Goal: Task Accomplishment & Management: Manage account settings

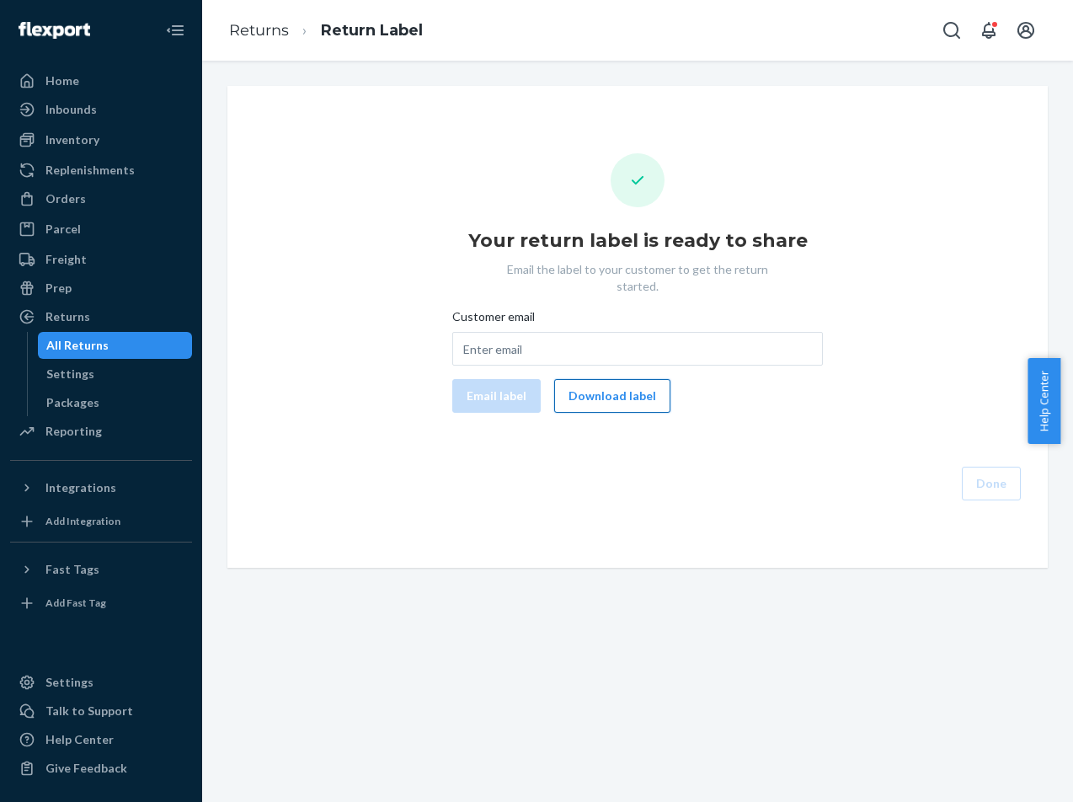
click at [614, 382] on button "Download label" at bounding box center [612, 396] width 116 height 34
click at [98, 201] on div "Orders" at bounding box center [101, 199] width 179 height 24
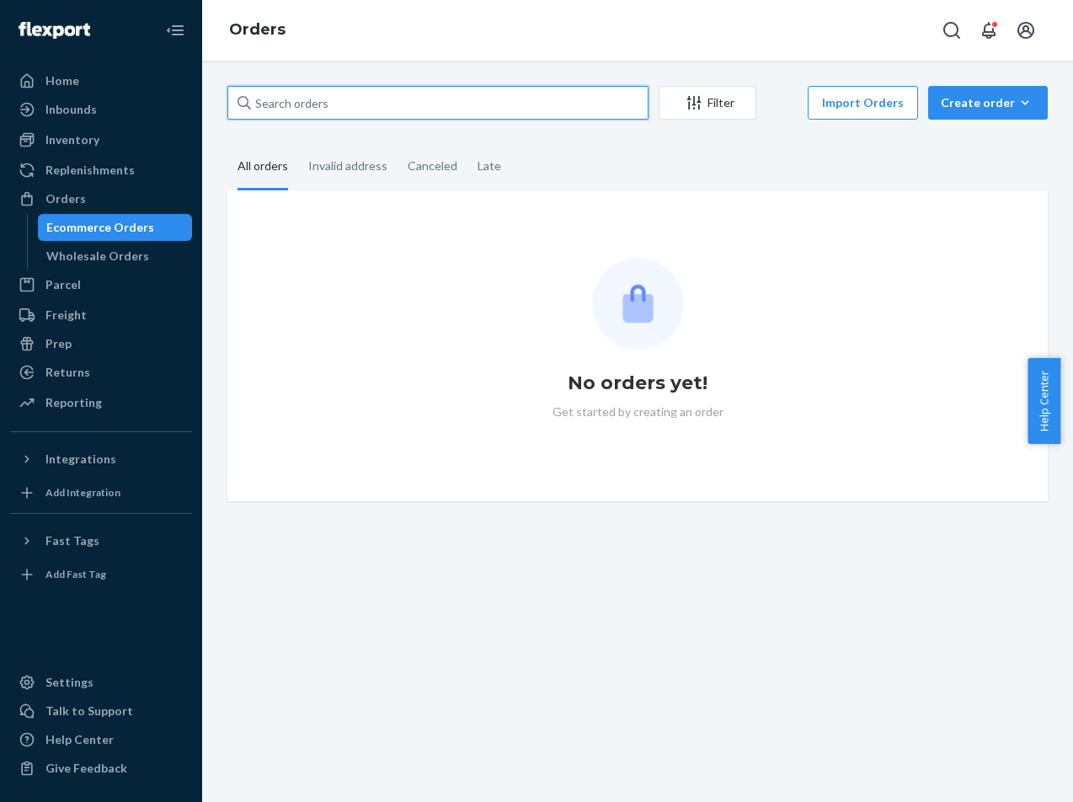
click at [534, 112] on input "text" at bounding box center [438, 103] width 421 height 34
paste input "US25353987"
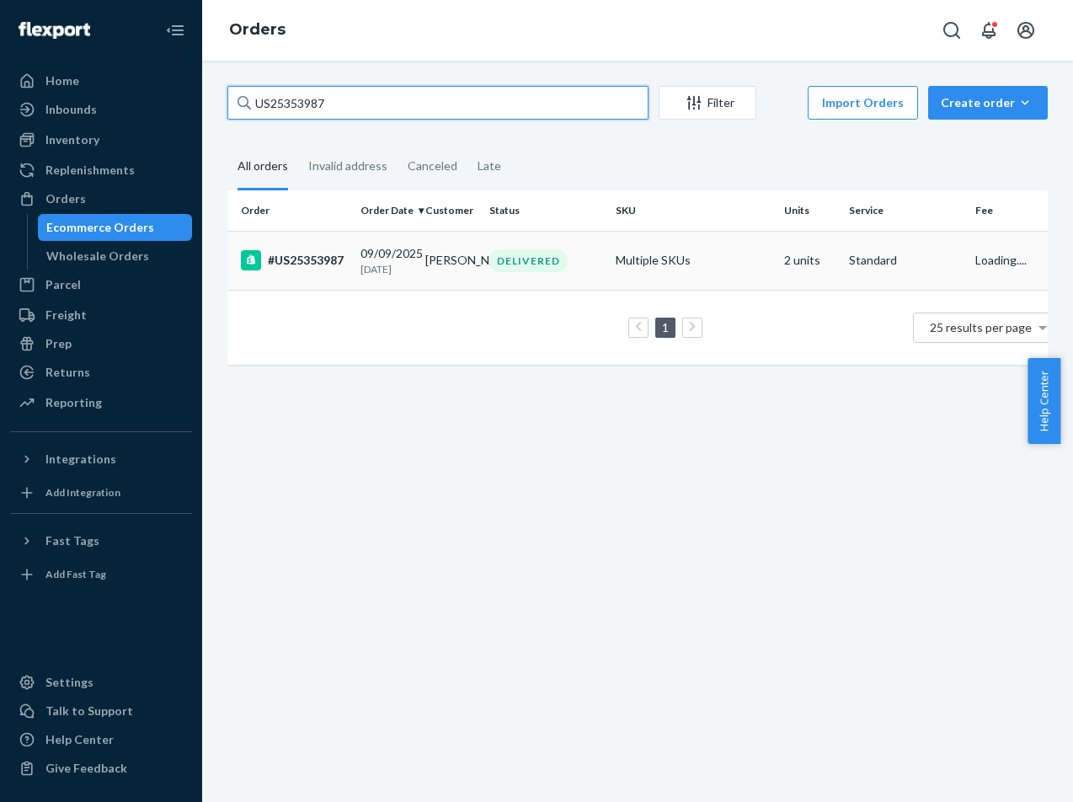
type input "US25353987"
click at [605, 270] on div "DELIVERED" at bounding box center [546, 260] width 120 height 23
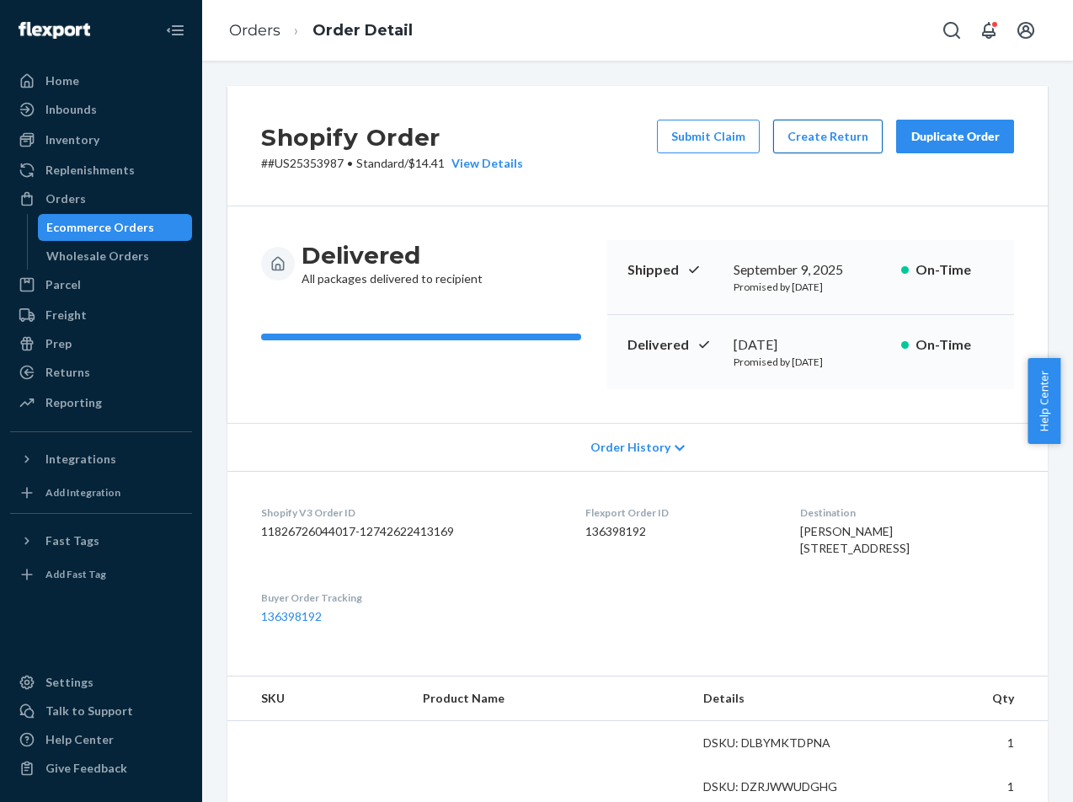
click at [782, 131] on button "Create Return" at bounding box center [829, 137] width 110 height 34
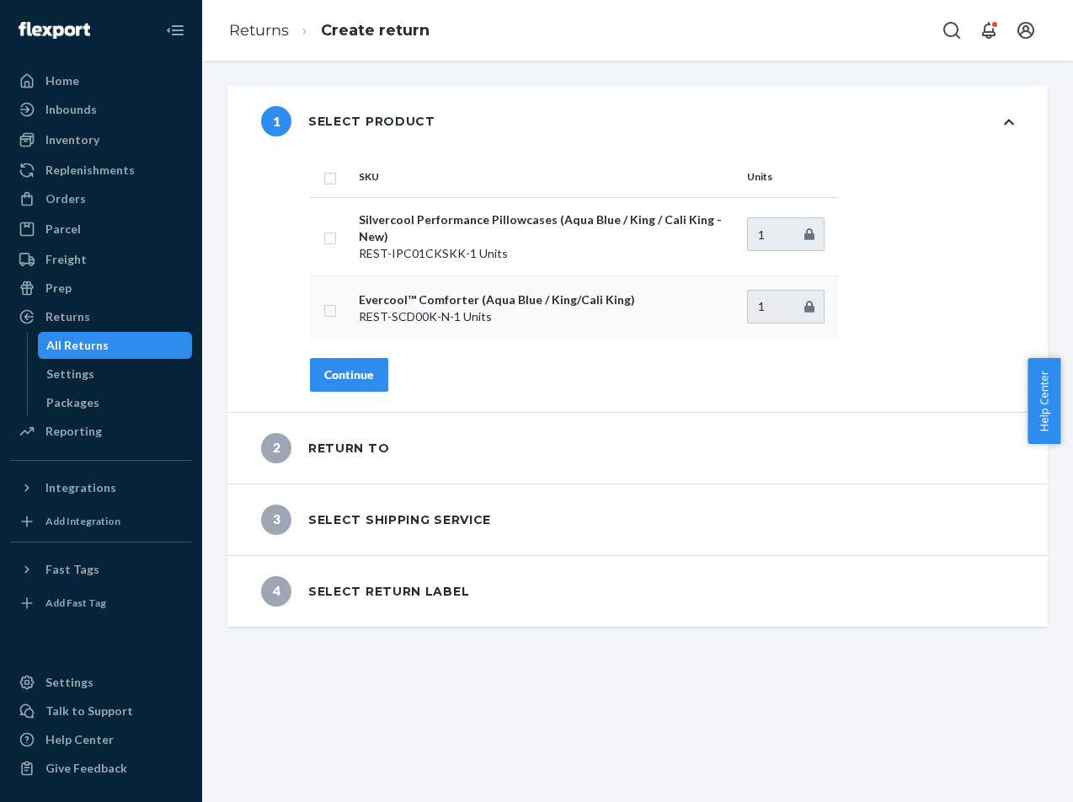
click at [333, 308] on input "checkbox" at bounding box center [330, 309] width 13 height 18
checkbox input "true"
click at [391, 393] on div "SKU Units Silvercool Performance Pillowcases (Aqua Blue / King / Cali King - Ne…" at bounding box center [662, 284] width 772 height 255
click at [380, 381] on button "Continue" at bounding box center [349, 375] width 78 height 34
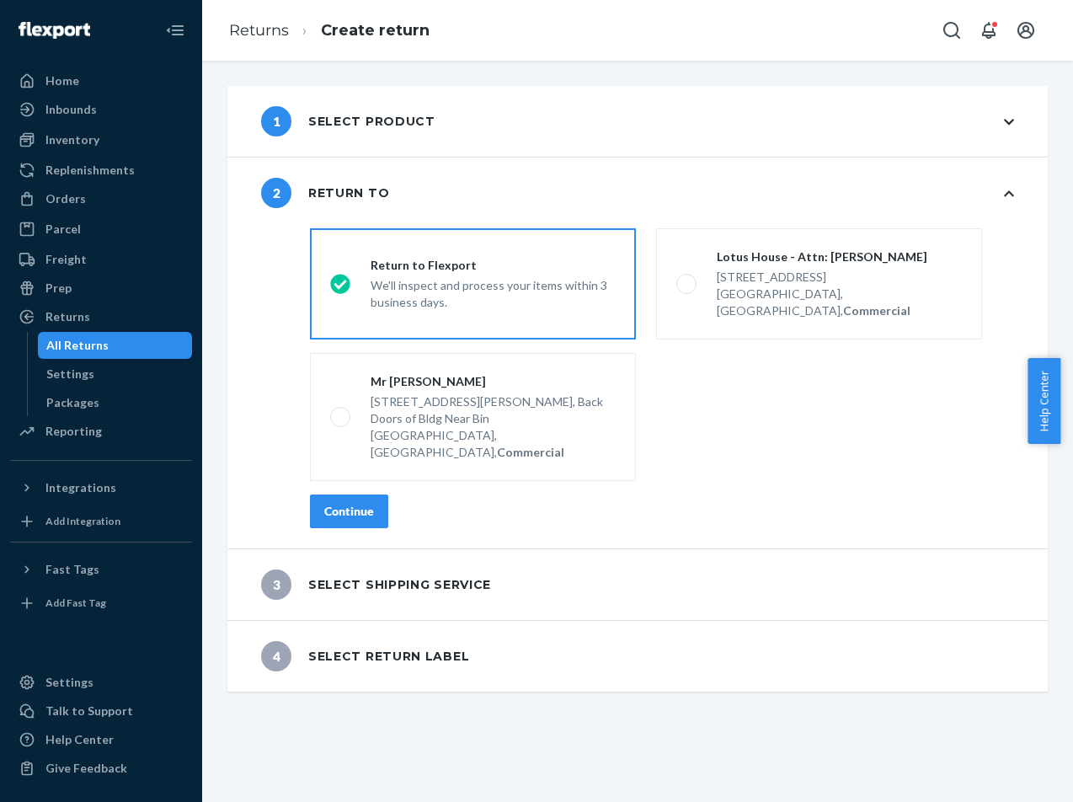
click at [808, 340] on fieldset "destinationsRadioGroup Return to Flexport We'll inspect and process your items …" at bounding box center [662, 355] width 725 height 266
click at [810, 283] on div "217 NW 15th St," at bounding box center [839, 277] width 245 height 17
click at [688, 283] on input "Lotus House - Attn: Victoria Varela 217 NW 15th St, Miami, FL 33136, US, Commer…" at bounding box center [682, 284] width 11 height 11
radio input "true"
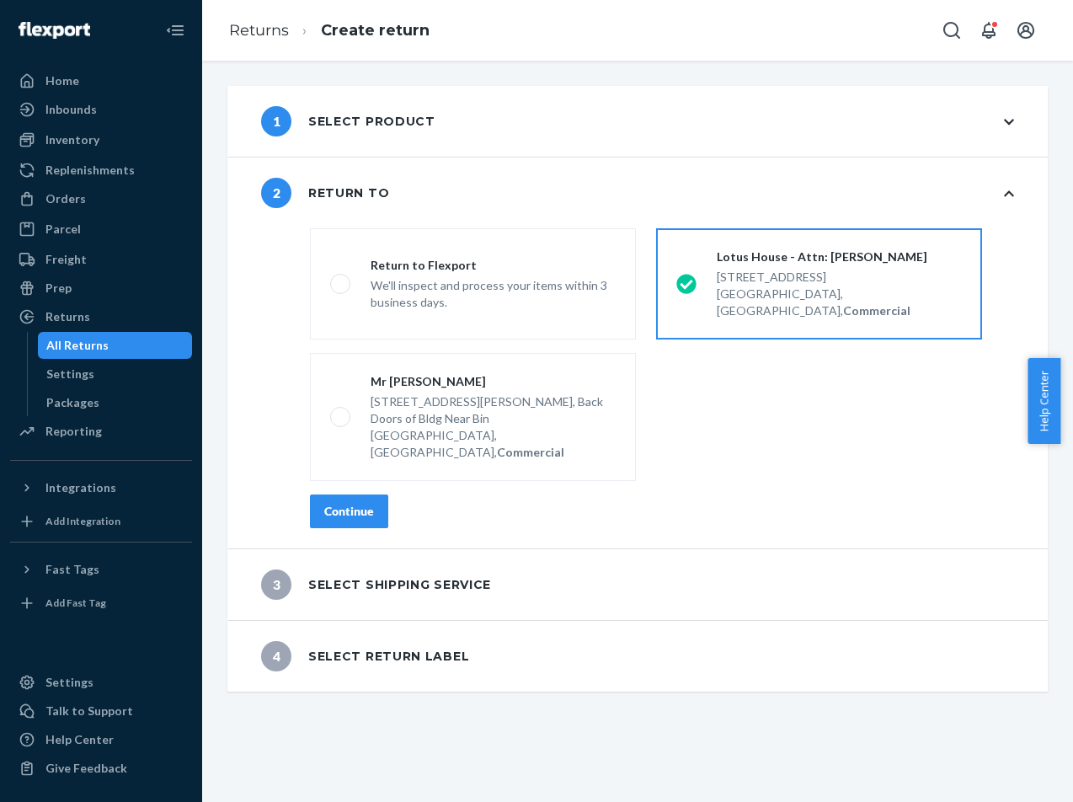
click at [370, 503] on div "Continue" at bounding box center [349, 511] width 50 height 17
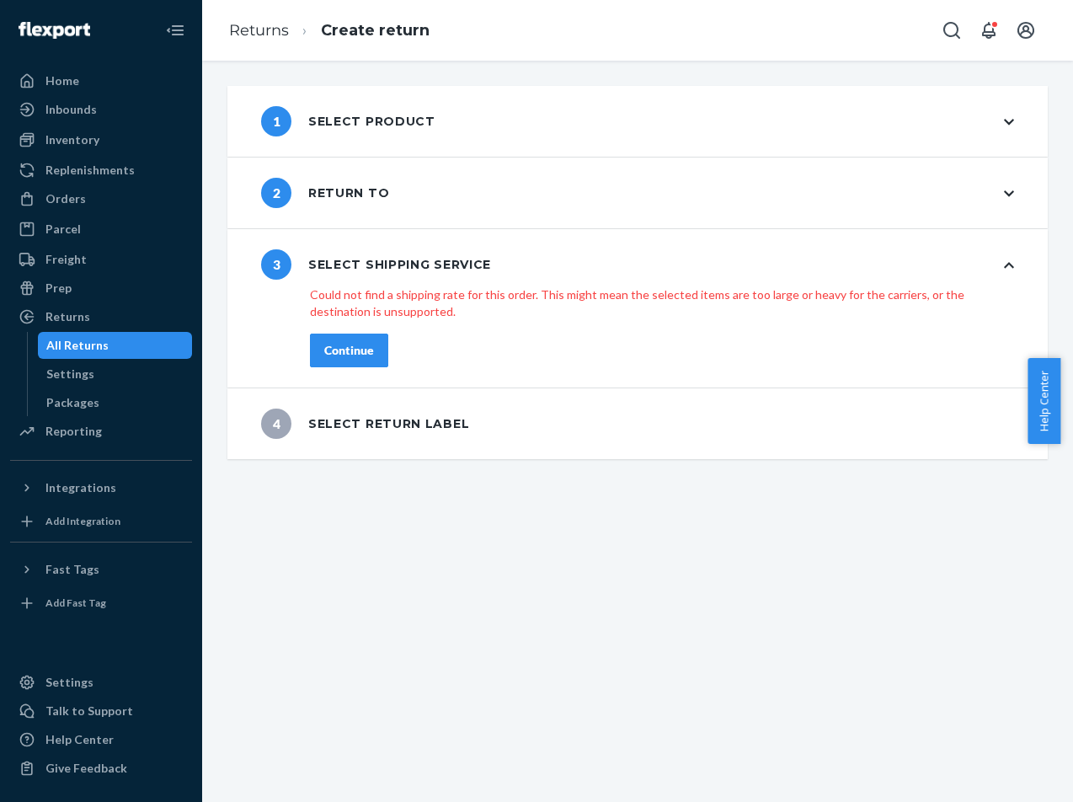
click at [1004, 198] on icon at bounding box center [1009, 194] width 10 height 12
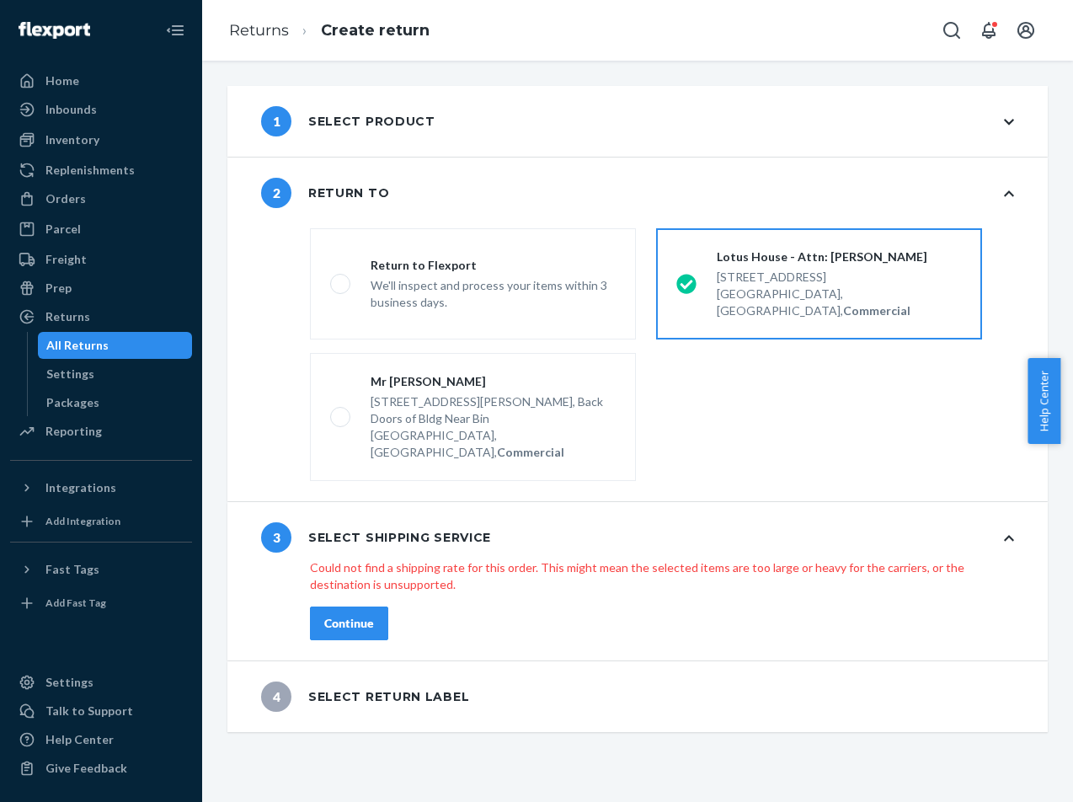
click at [876, 312] on label "Lotus House - Attn: Victoria Varela 217 NW 15th St, Miami, FL 33136, US, Commer…" at bounding box center [819, 283] width 326 height 111
click at [688, 290] on input "Lotus House - Attn: Victoria Varela 217 NW 15th St, Miami, FL 33136, US, Commer…" at bounding box center [682, 284] width 11 height 11
click at [990, 502] on div "3 Select shipping service" at bounding box center [638, 537] width 821 height 71
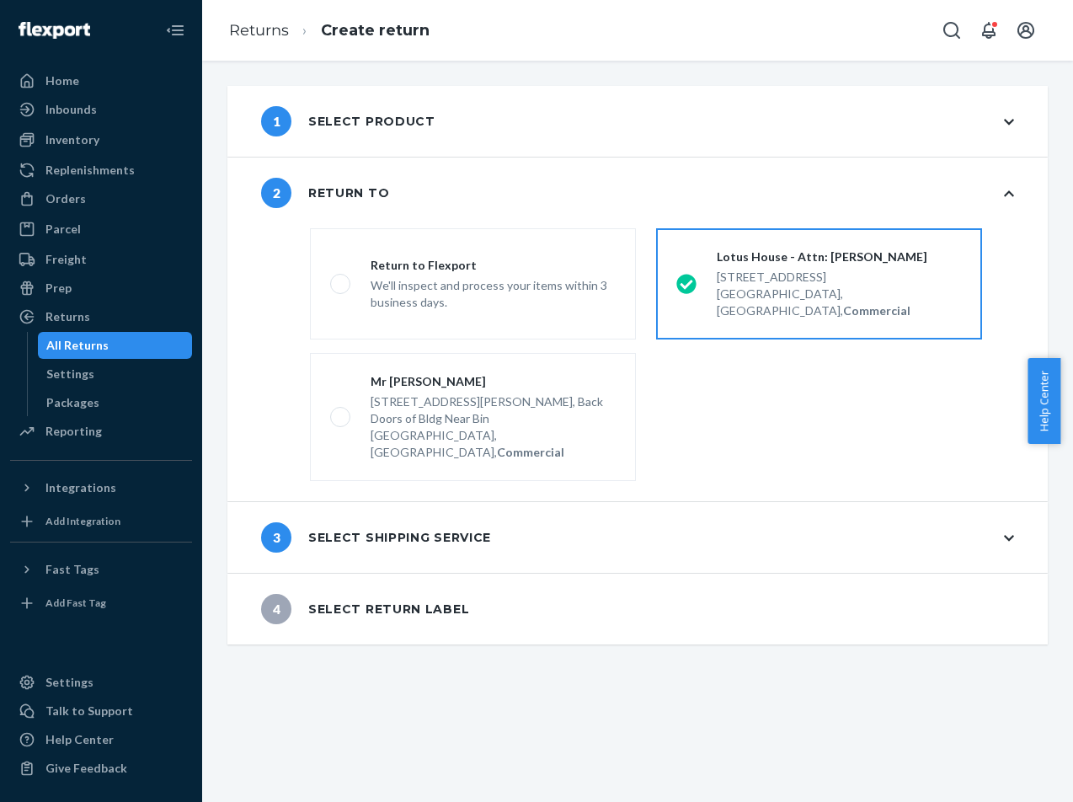
click at [990, 502] on div "3 Select shipping service" at bounding box center [638, 537] width 821 height 71
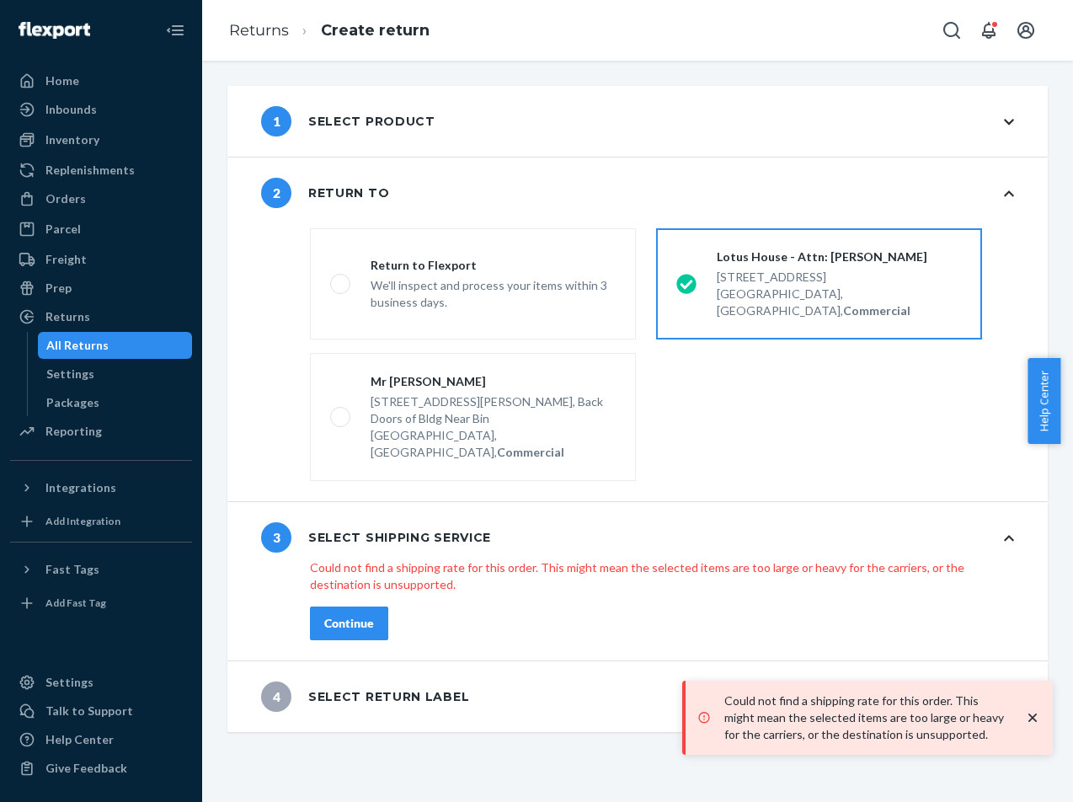
click at [1036, 720] on icon "close toast" at bounding box center [1033, 718] width 8 height 8
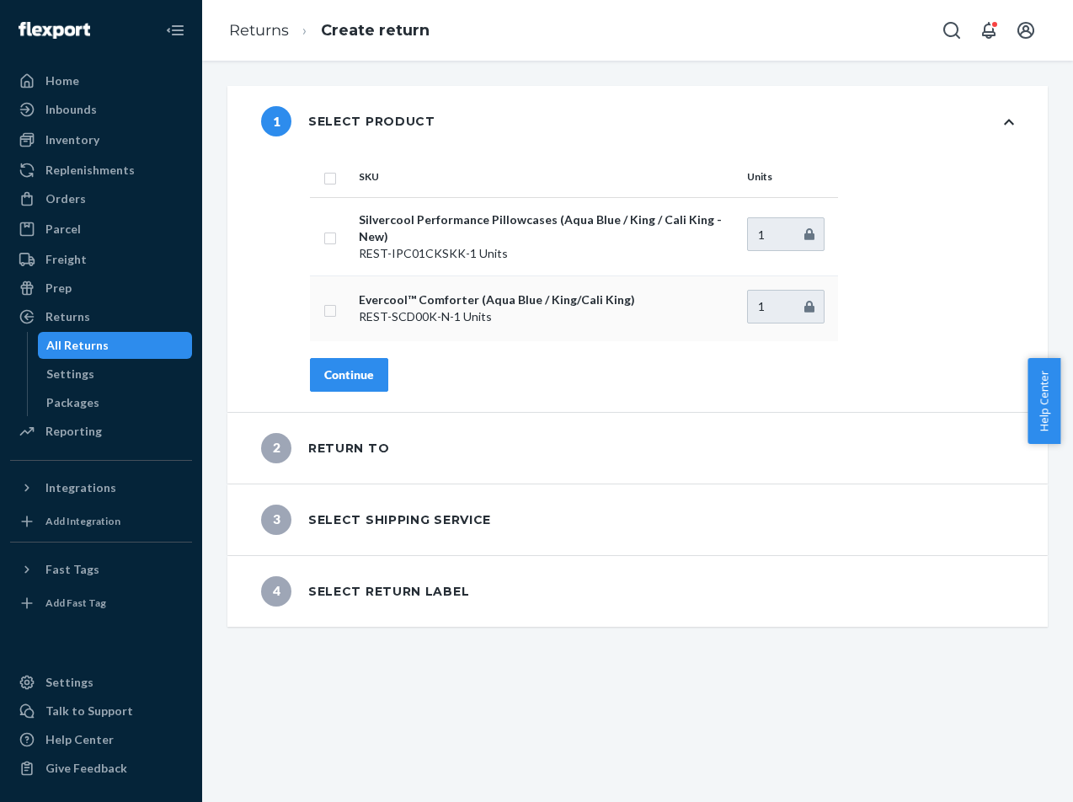
click at [496, 305] on p "Evercool™ Comforter (Aqua Blue / King/Cali King)" at bounding box center [547, 300] width 376 height 17
click at [325, 315] on input "checkbox" at bounding box center [330, 309] width 13 height 18
checkbox input "true"
click at [333, 371] on div "Continue" at bounding box center [349, 375] width 50 height 17
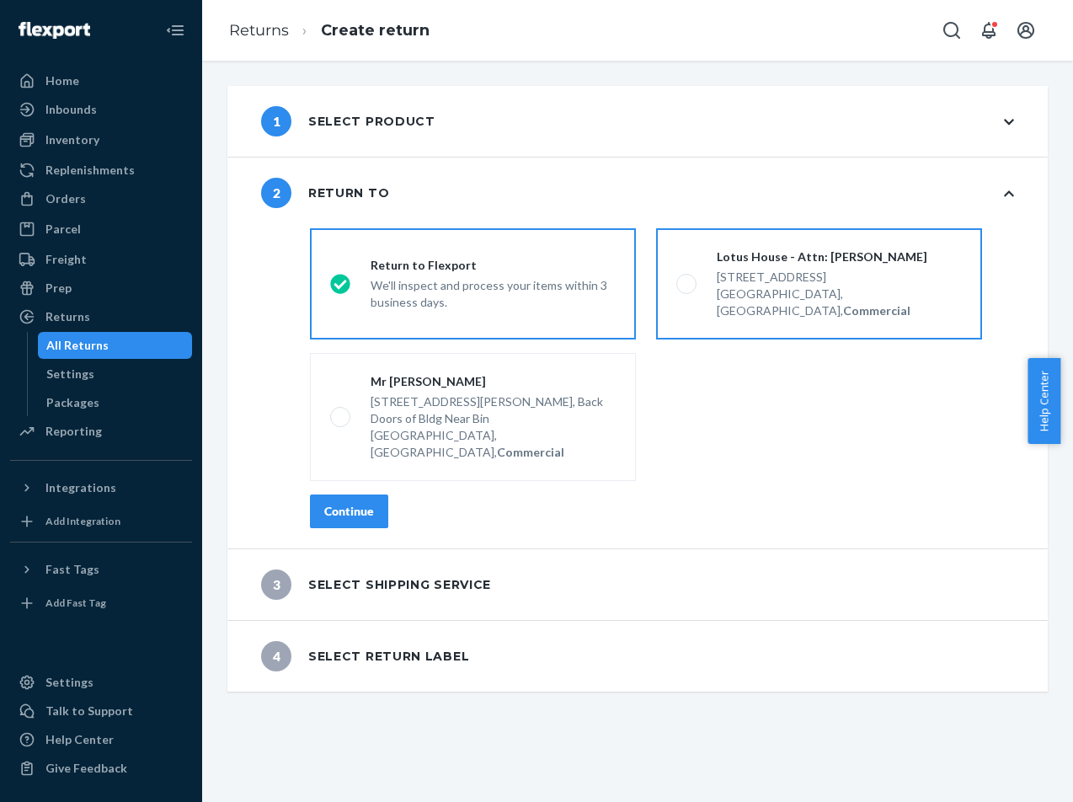
click at [709, 291] on div "Lotus House - Attn: [PERSON_NAME] [STREET_ADDRESS], Commercial" at bounding box center [829, 284] width 265 height 71
click at [688, 290] on input "Lotus House - Attn: [PERSON_NAME] [STREET_ADDRESS], Commercial" at bounding box center [682, 284] width 11 height 11
radio input "true"
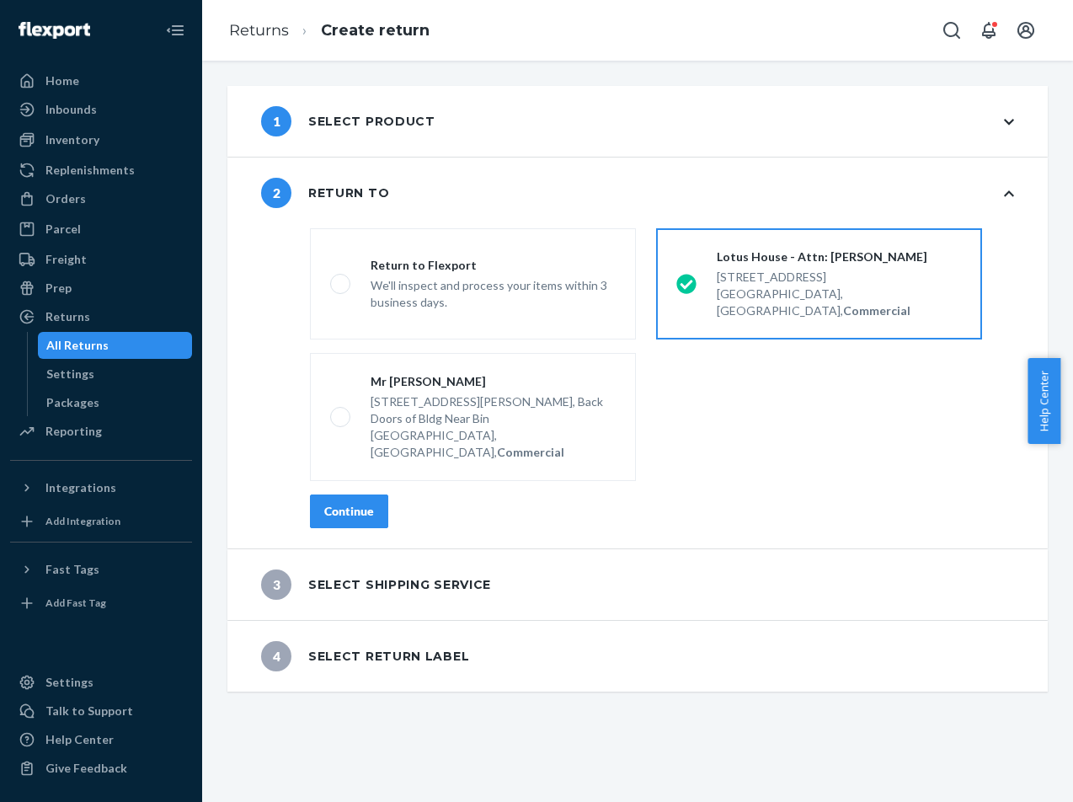
click at [377, 495] on button "Continue" at bounding box center [349, 512] width 78 height 34
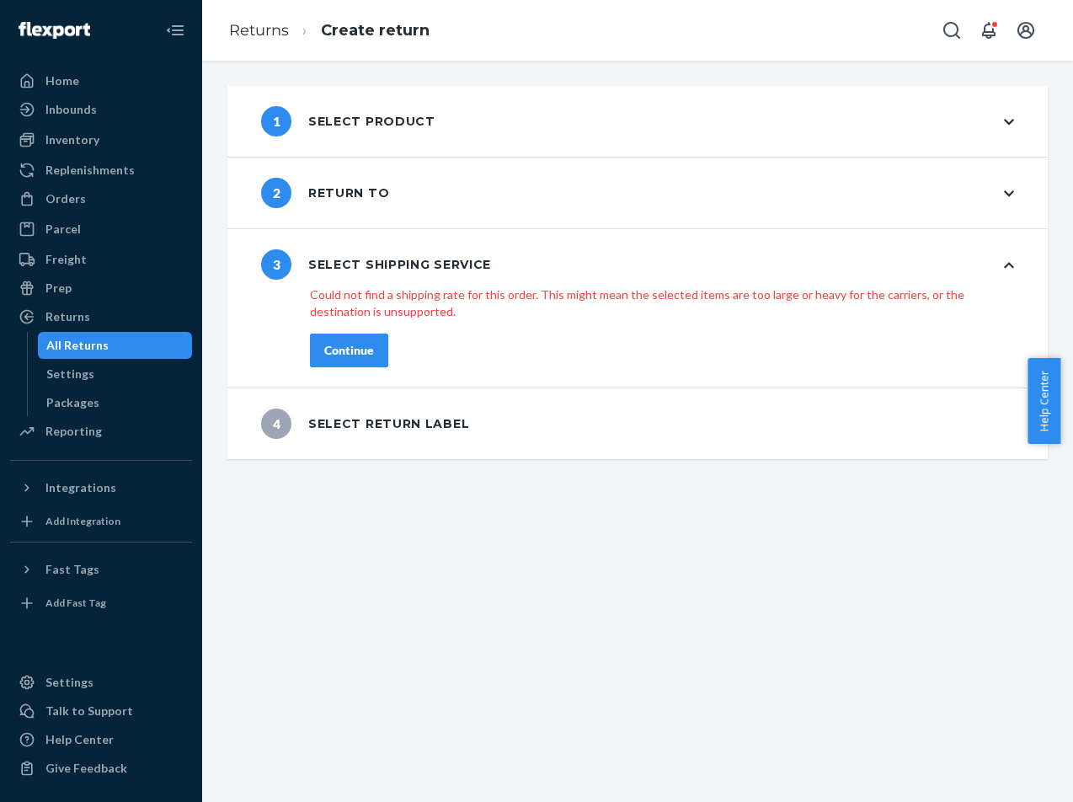
click at [995, 202] on div "2 Return to" at bounding box center [638, 193] width 821 height 71
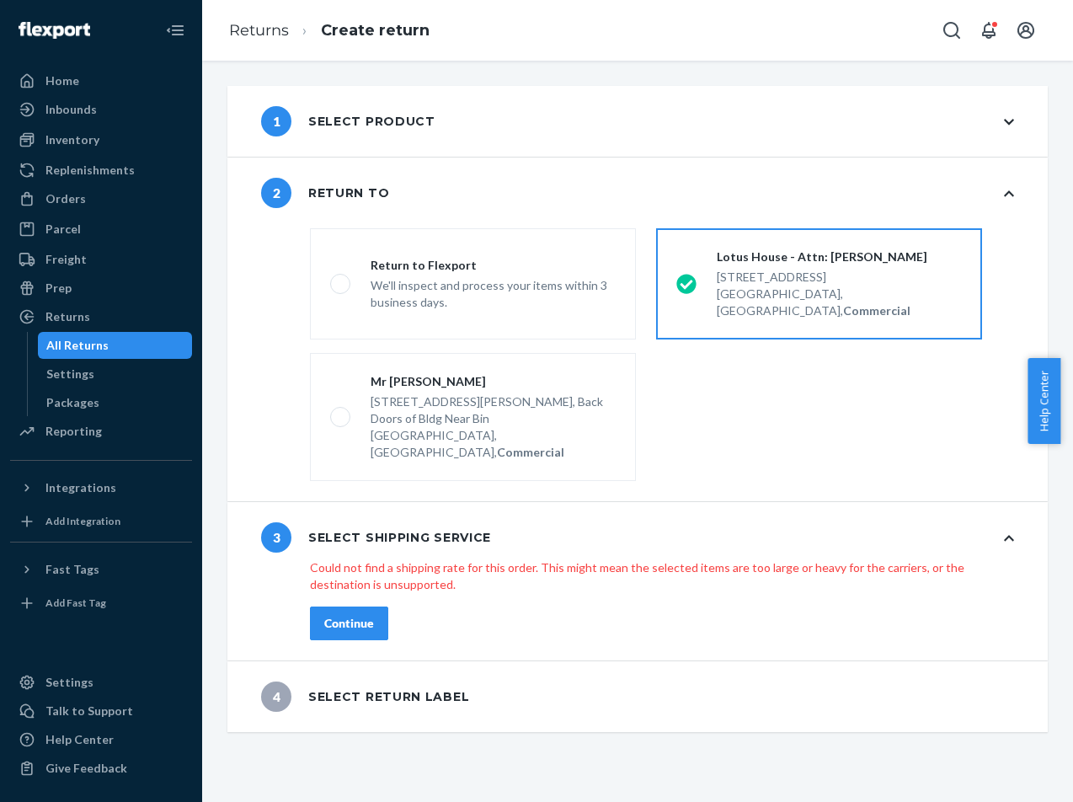
click at [1004, 122] on icon at bounding box center [1009, 122] width 10 height 12
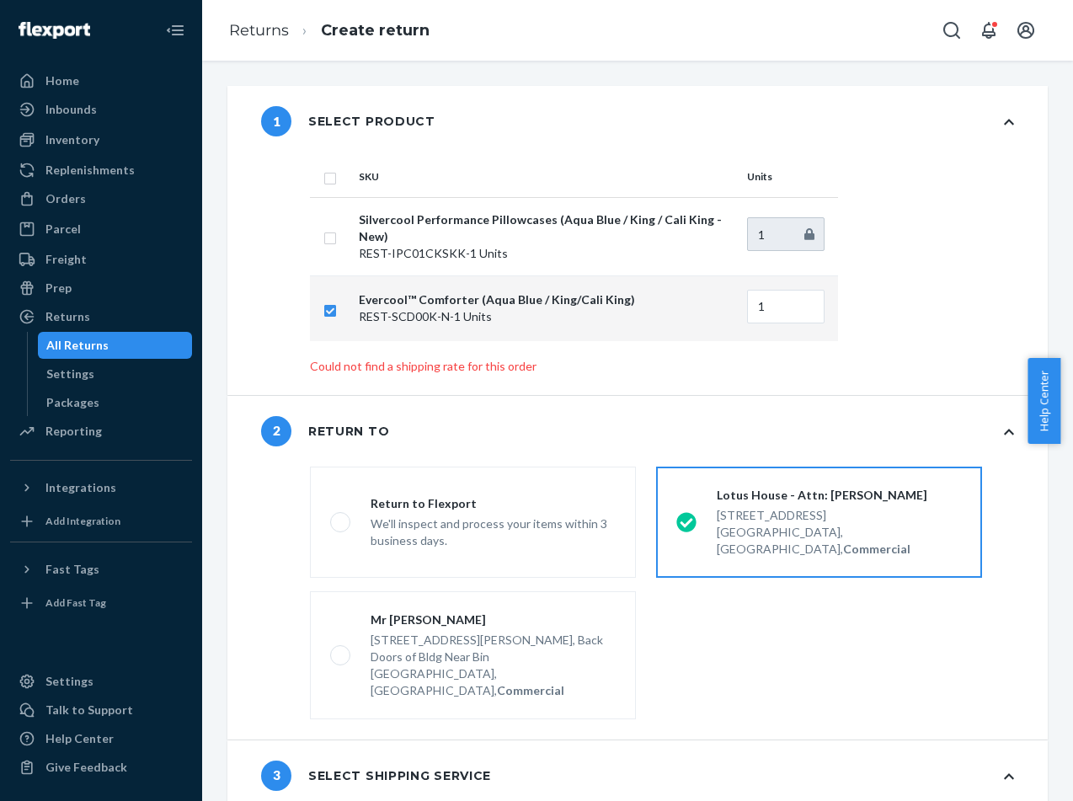
click at [162, 353] on div "All Returns" at bounding box center [116, 346] width 152 height 24
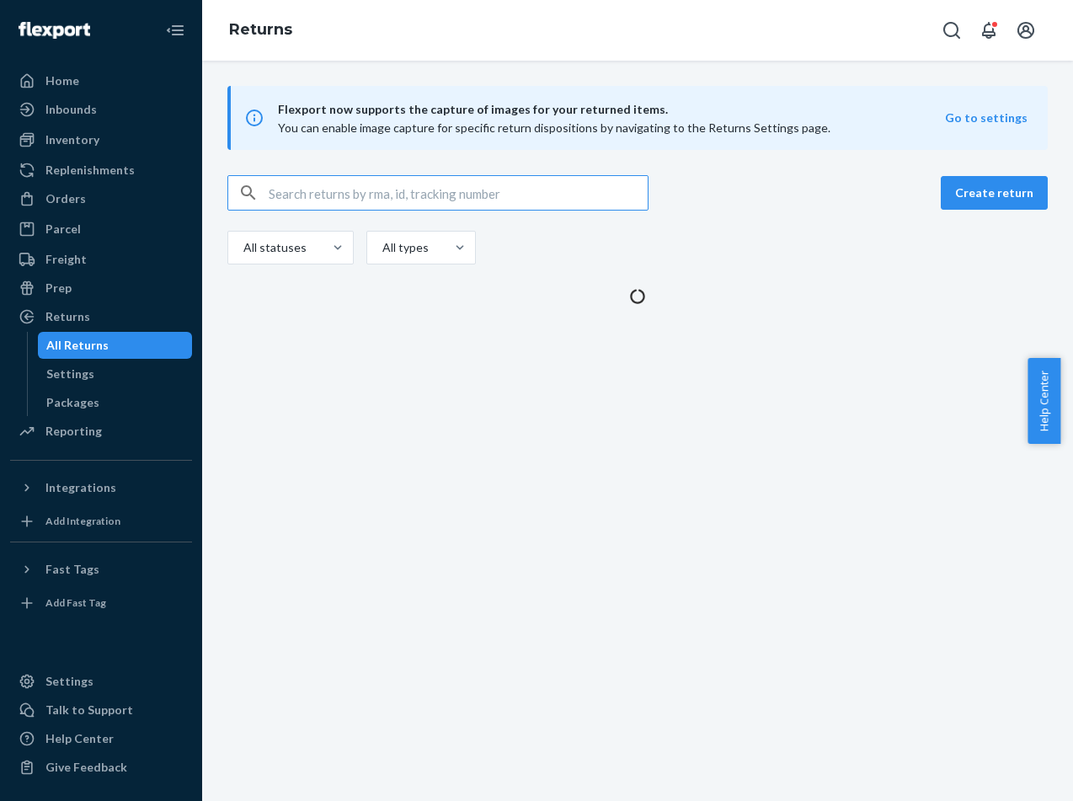
click at [533, 192] on input "text" at bounding box center [458, 193] width 379 height 34
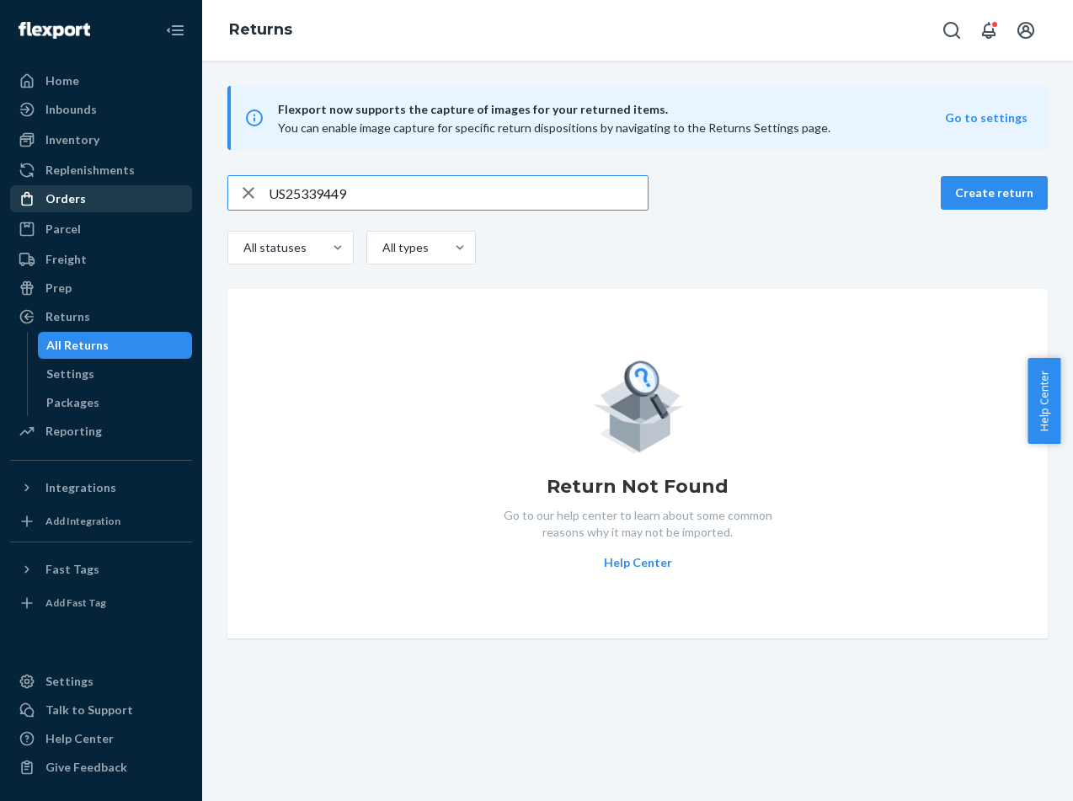
type input "US25339449"
click at [124, 205] on div "Orders" at bounding box center [101, 199] width 179 height 24
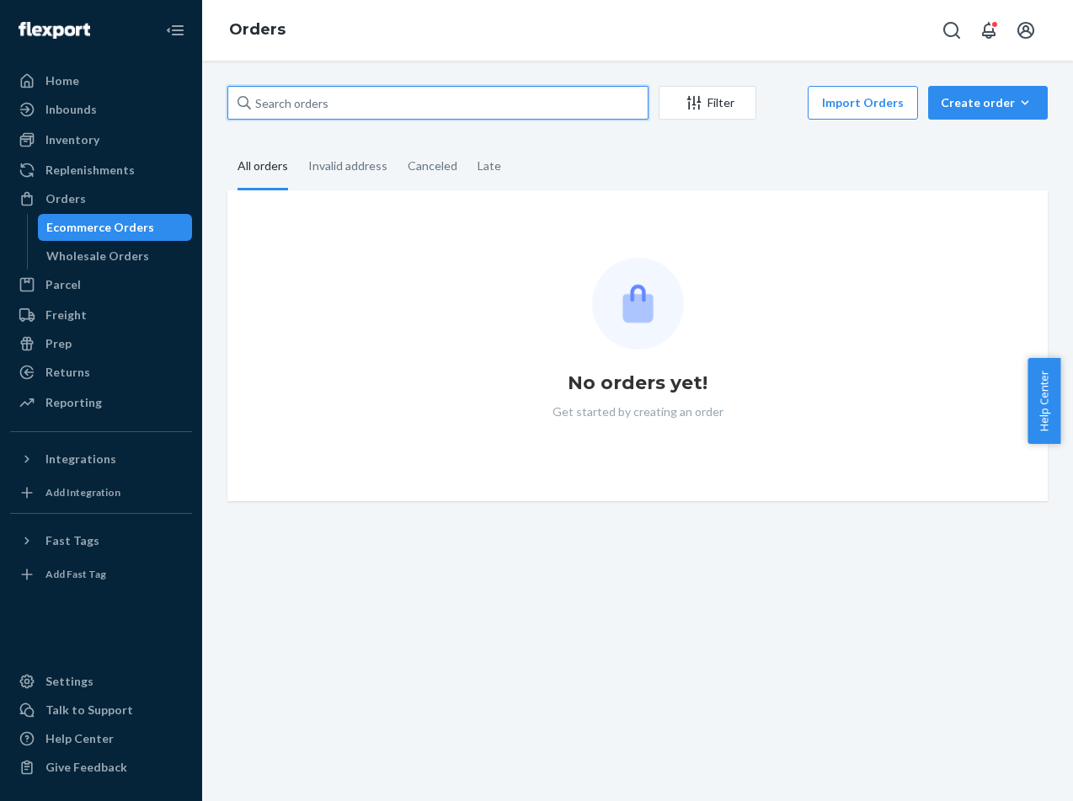
click at [375, 104] on input "text" at bounding box center [438, 103] width 421 height 34
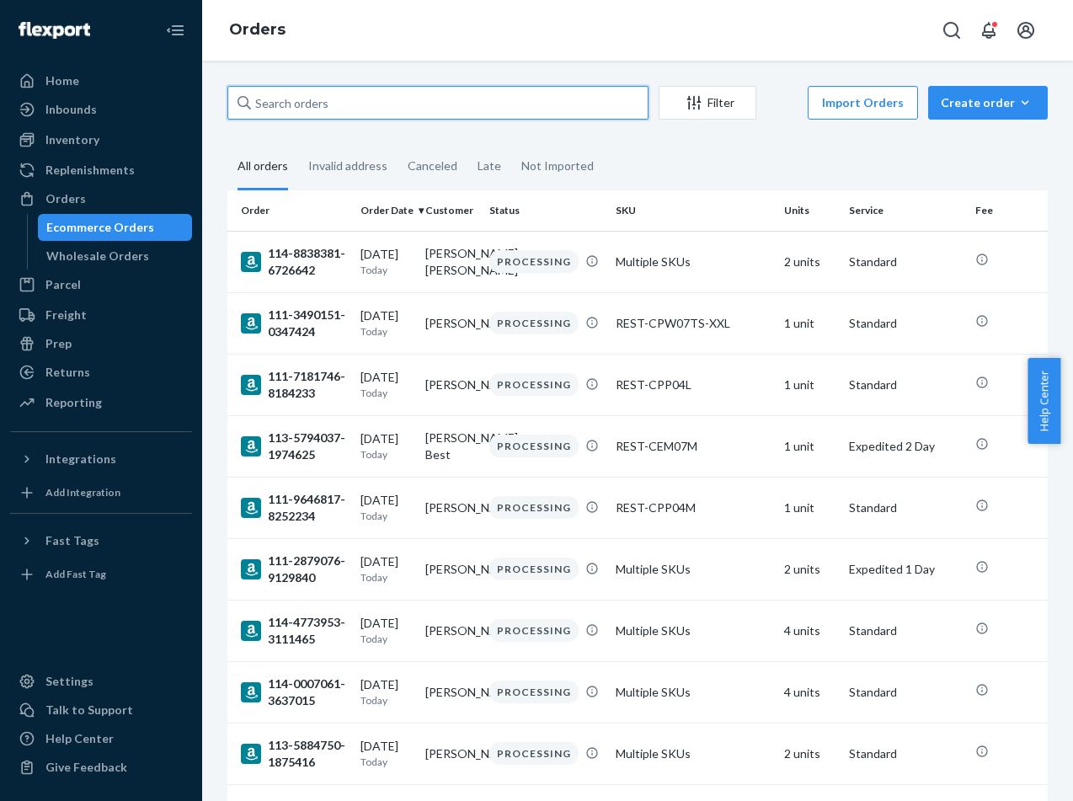
paste input "US25339449"
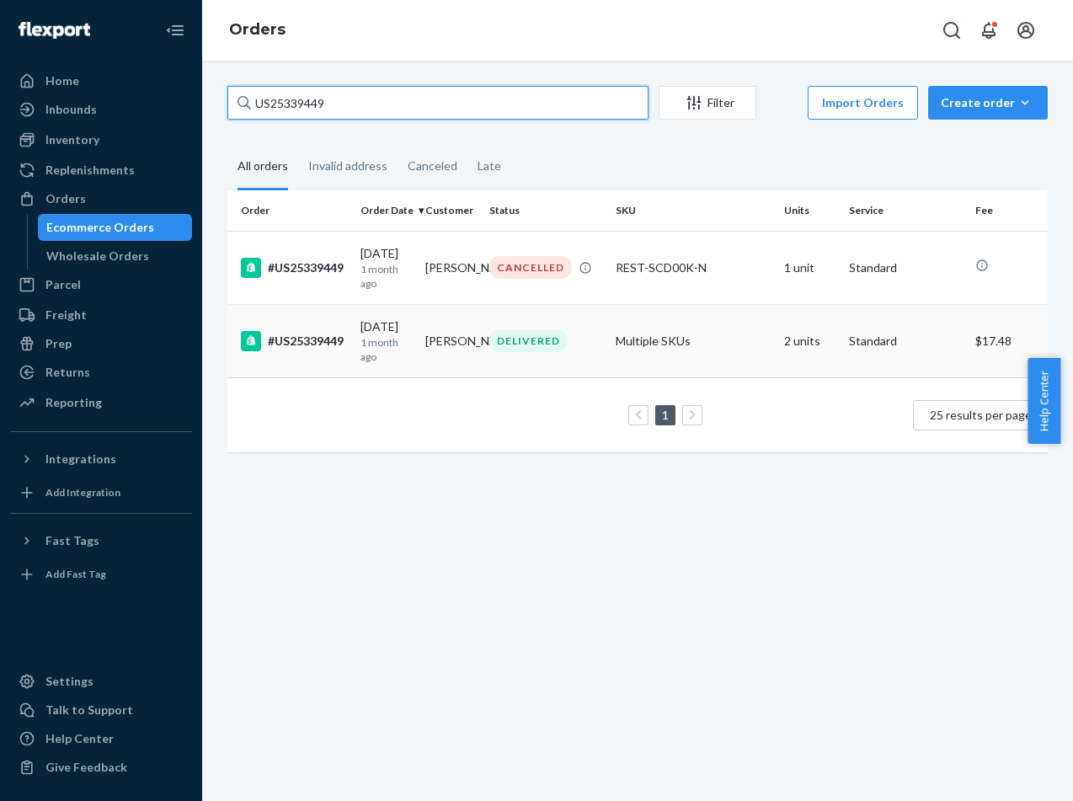
type input "US25339449"
click at [330, 366] on td "#US25339449" at bounding box center [291, 340] width 126 height 73
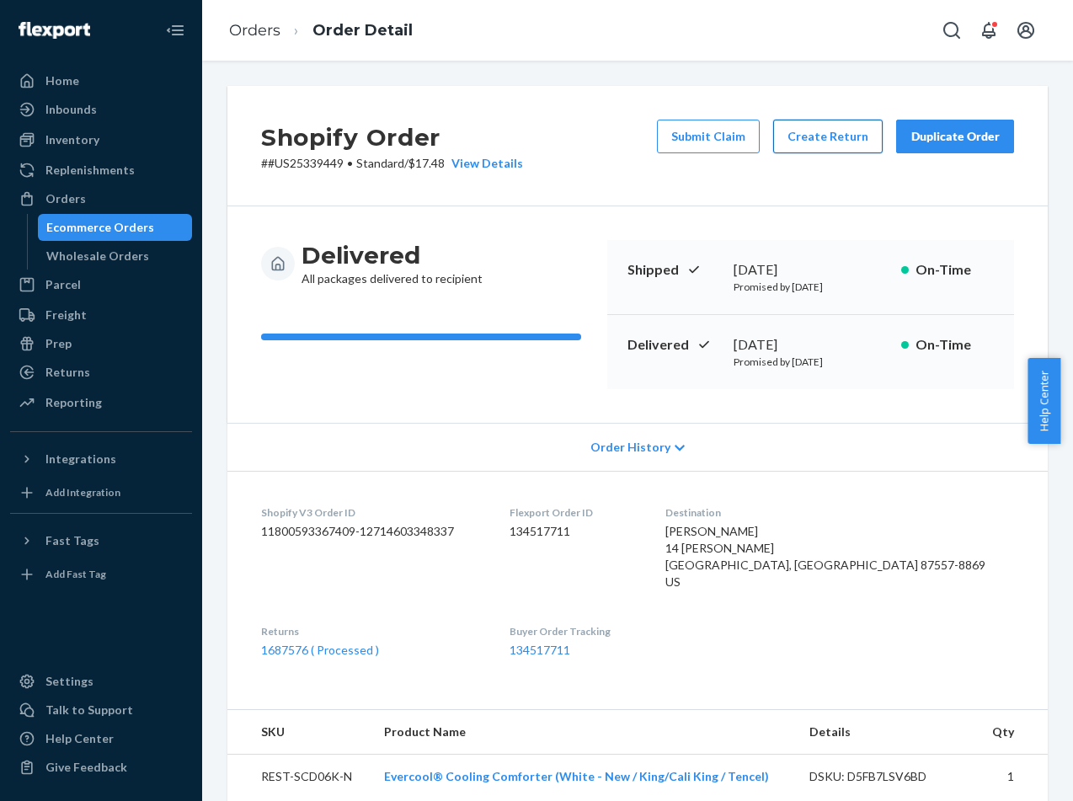
click at [800, 142] on button "Create Return" at bounding box center [829, 137] width 110 height 34
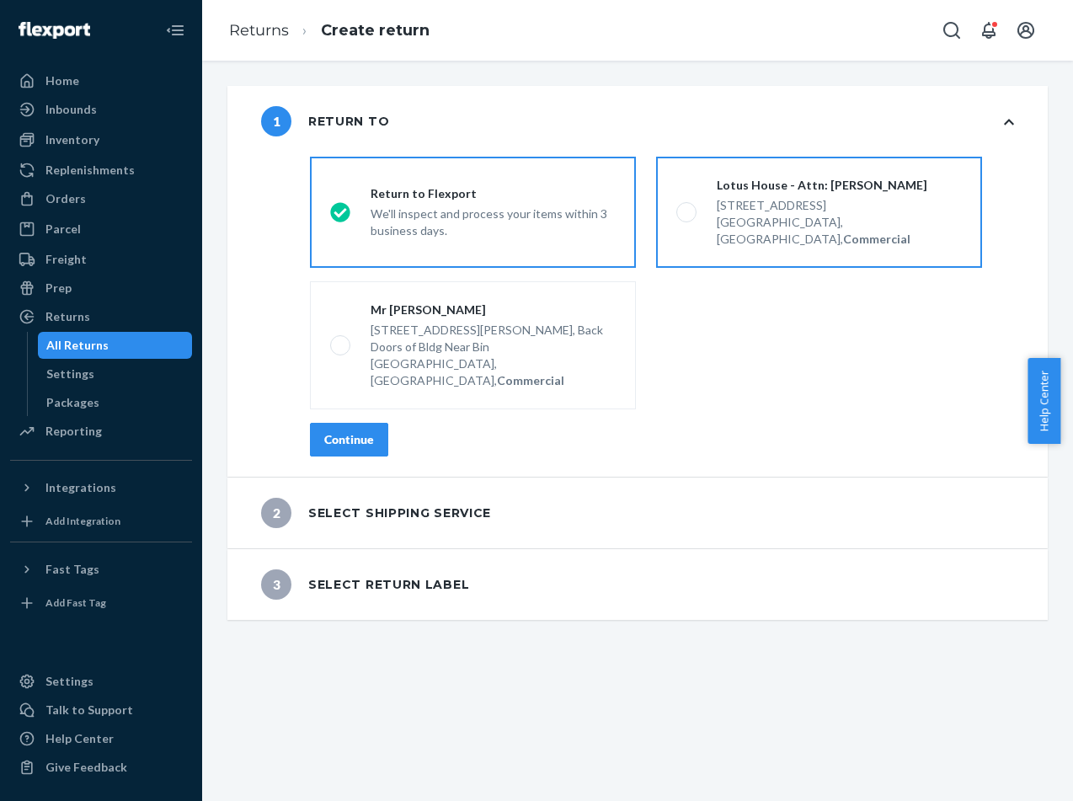
click at [723, 231] on label "Lotus House - Attn: Victoria Varela 217 NW 15th St, Miami, FL 33136, US, Commer…" at bounding box center [819, 212] width 326 height 111
click at [688, 218] on input "Lotus House - Attn: Victoria Varela 217 NW 15th St, Miami, FL 33136, US, Commer…" at bounding box center [682, 212] width 11 height 11
radio input "true"
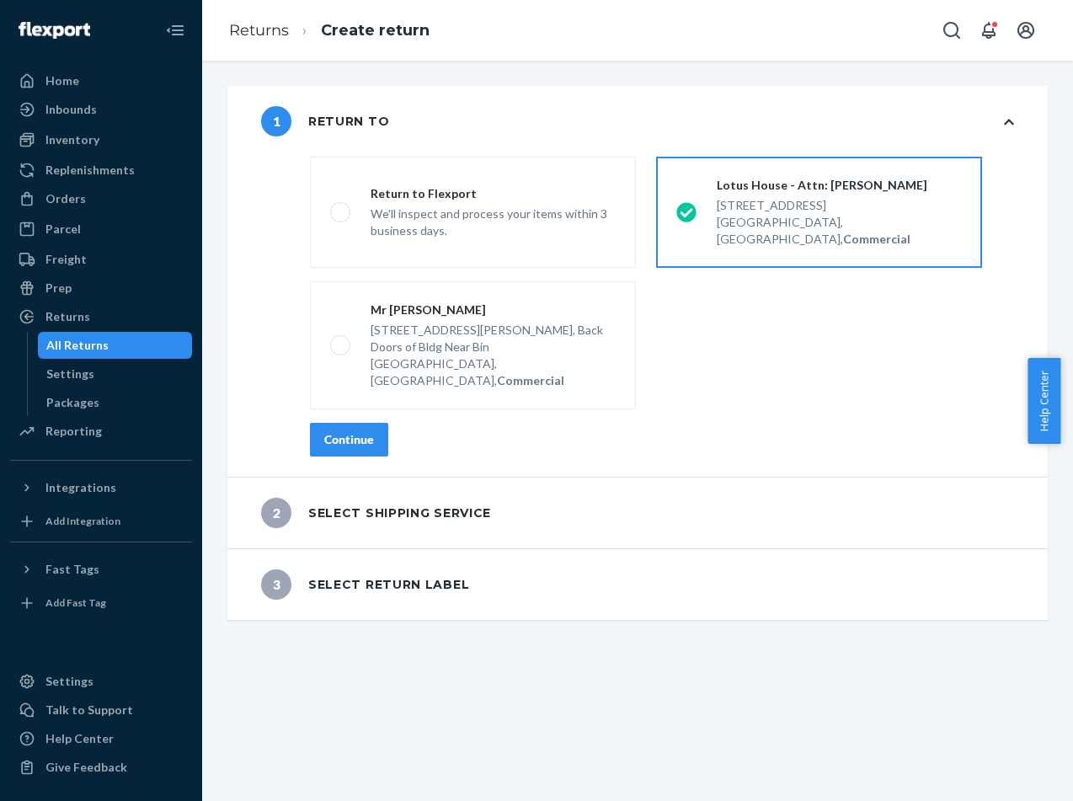
click at [391, 423] on div "Continue" at bounding box center [662, 440] width 704 height 34
click at [375, 423] on button "Continue" at bounding box center [349, 440] width 78 height 34
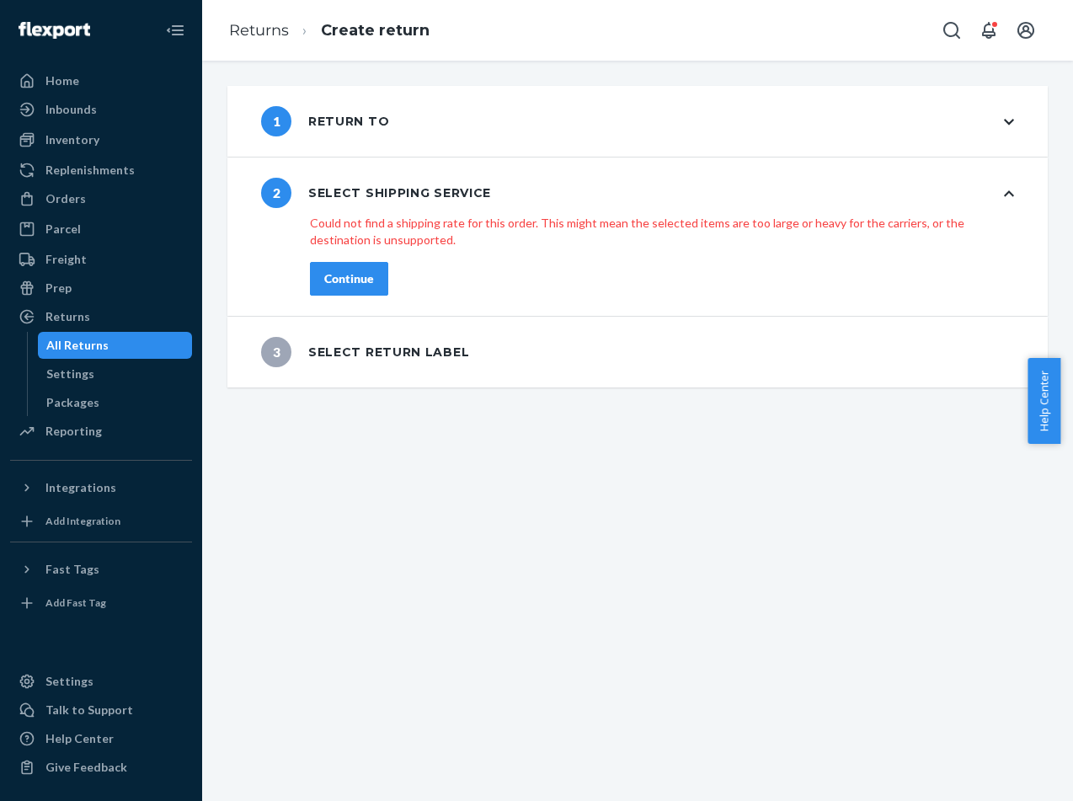
click at [1004, 127] on icon at bounding box center [1009, 122] width 10 height 12
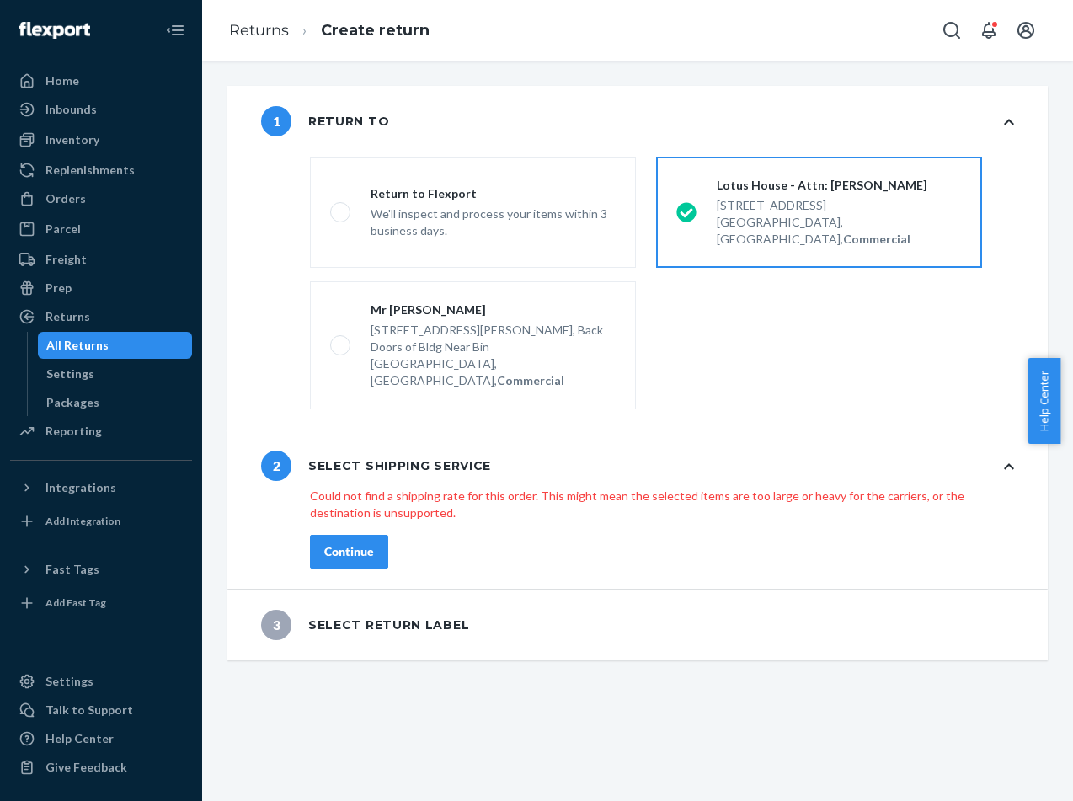
click at [115, 350] on div "All Returns" at bounding box center [116, 346] width 152 height 24
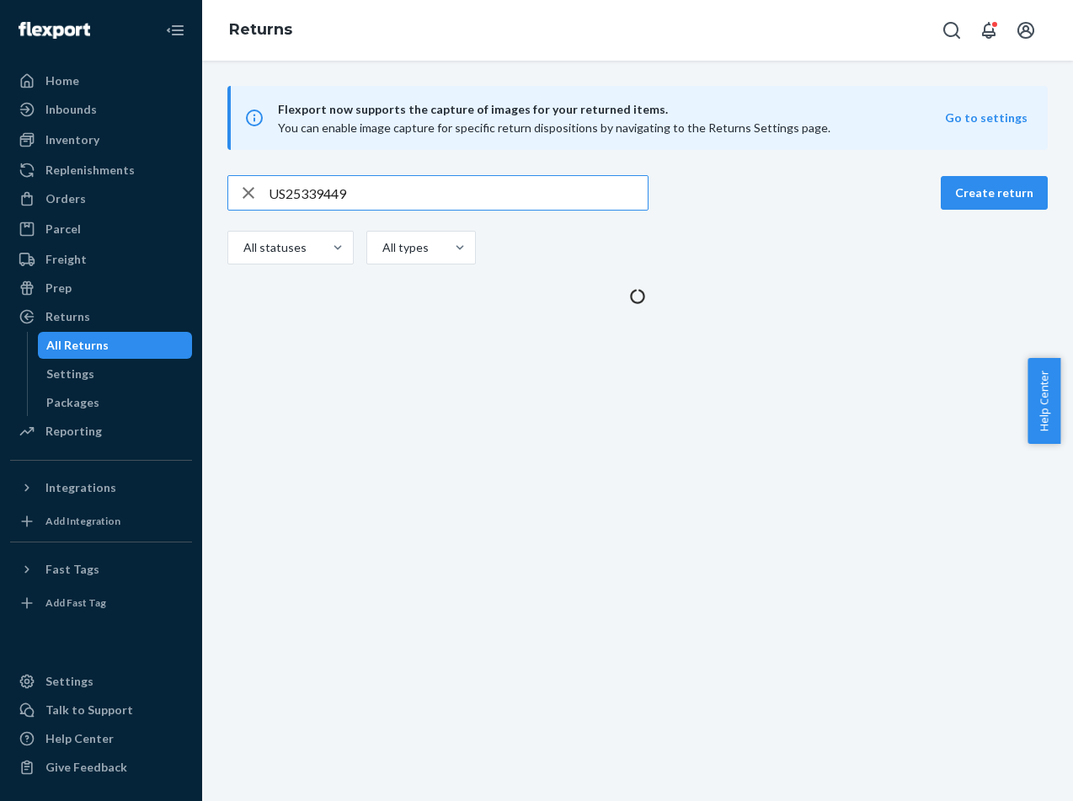
click at [479, 188] on input "US25339449" at bounding box center [458, 193] width 379 height 34
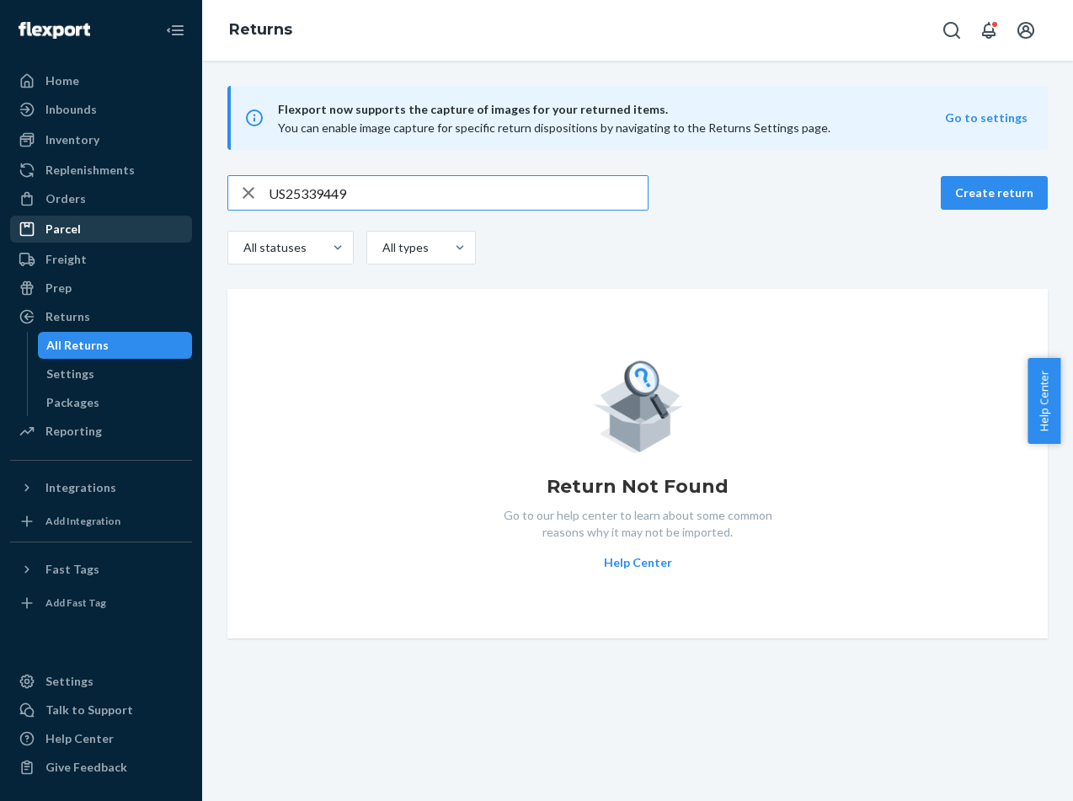
click at [141, 224] on div "Parcel" at bounding box center [101, 229] width 179 height 24
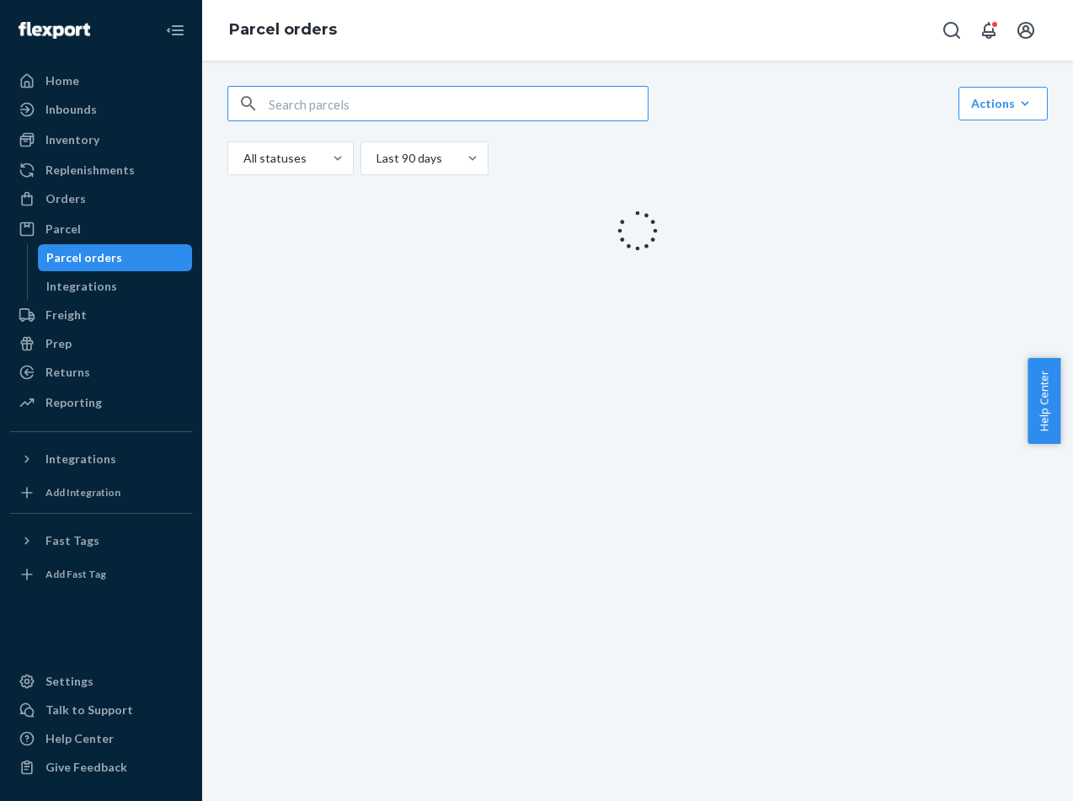
click at [513, 103] on input "text" at bounding box center [458, 104] width 379 height 34
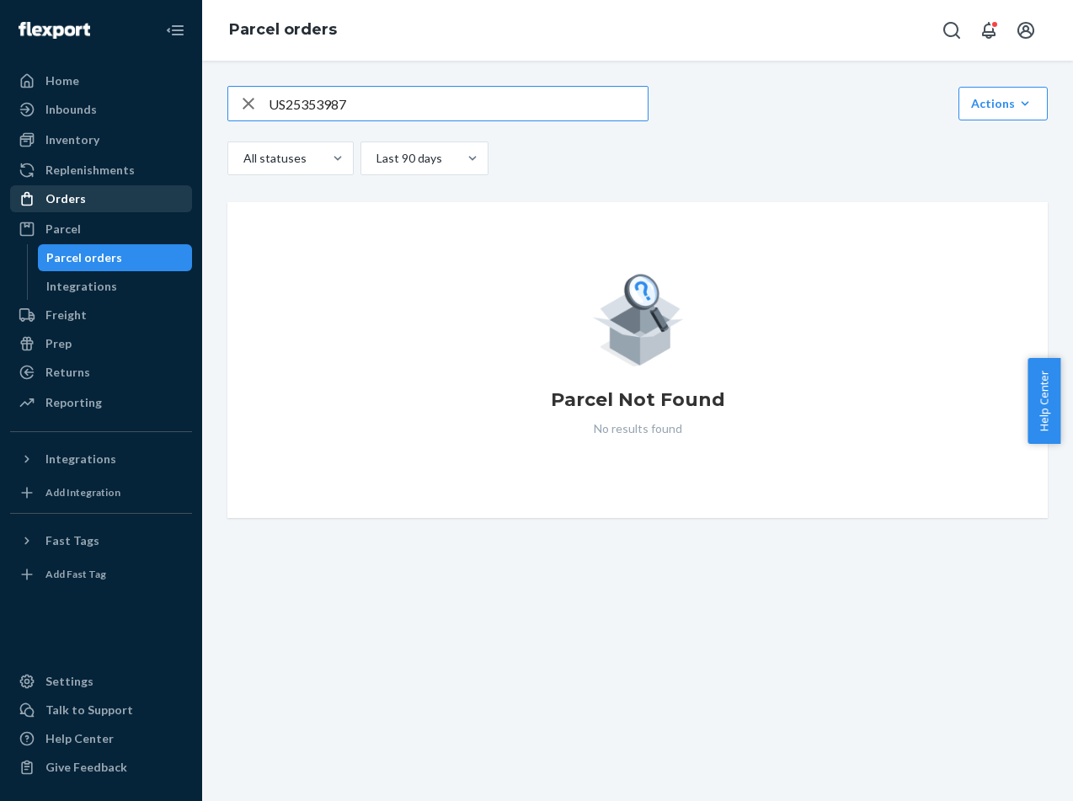
type input "US25353987"
click at [142, 193] on div "Orders" at bounding box center [101, 199] width 179 height 24
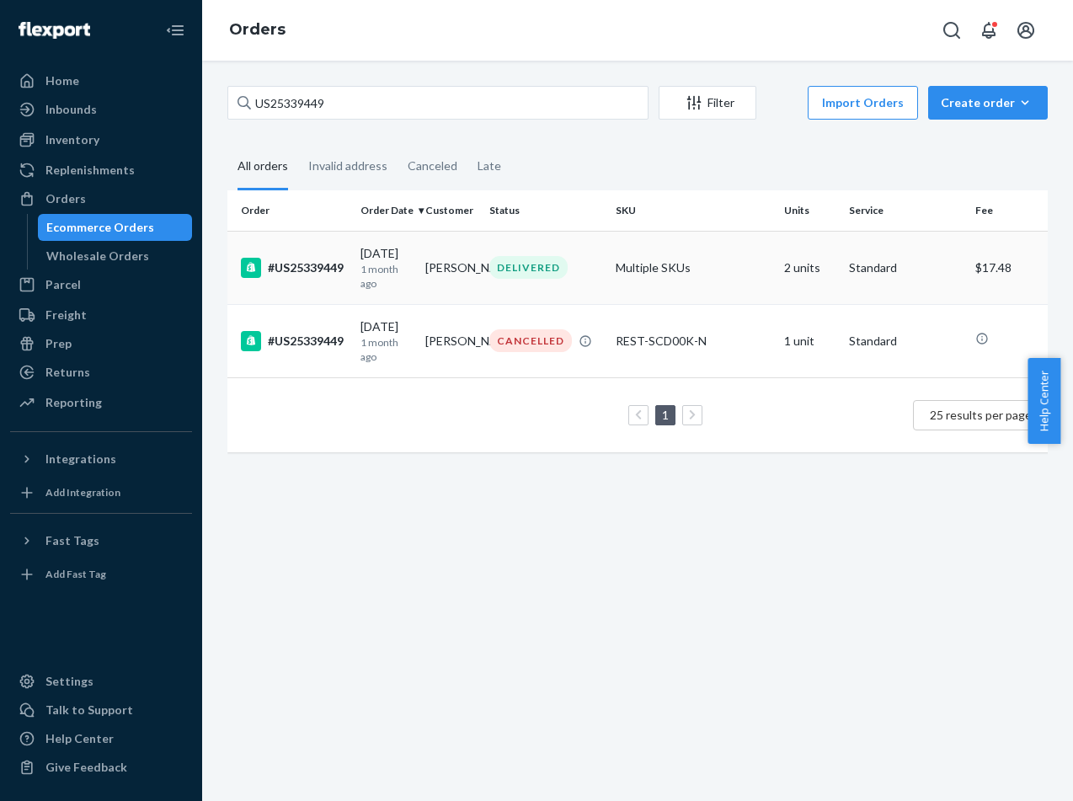
click at [299, 286] on td "#US25339449" at bounding box center [291, 267] width 126 height 73
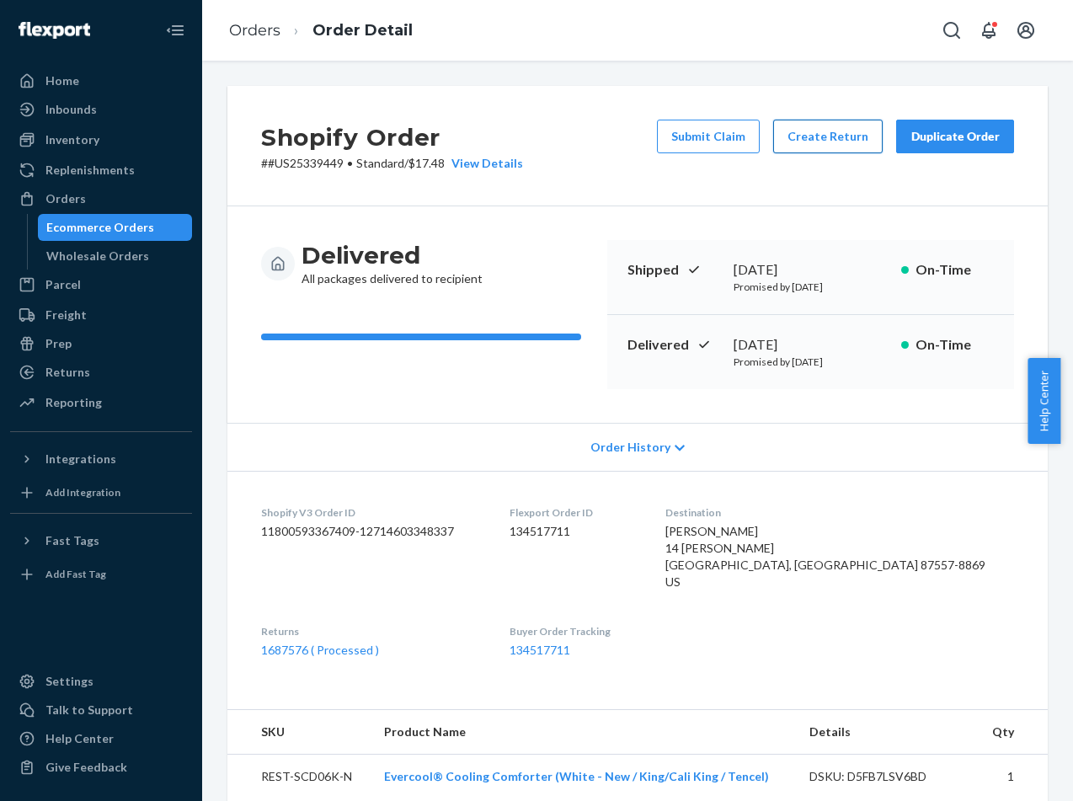
click at [795, 131] on button "Create Return" at bounding box center [829, 137] width 110 height 34
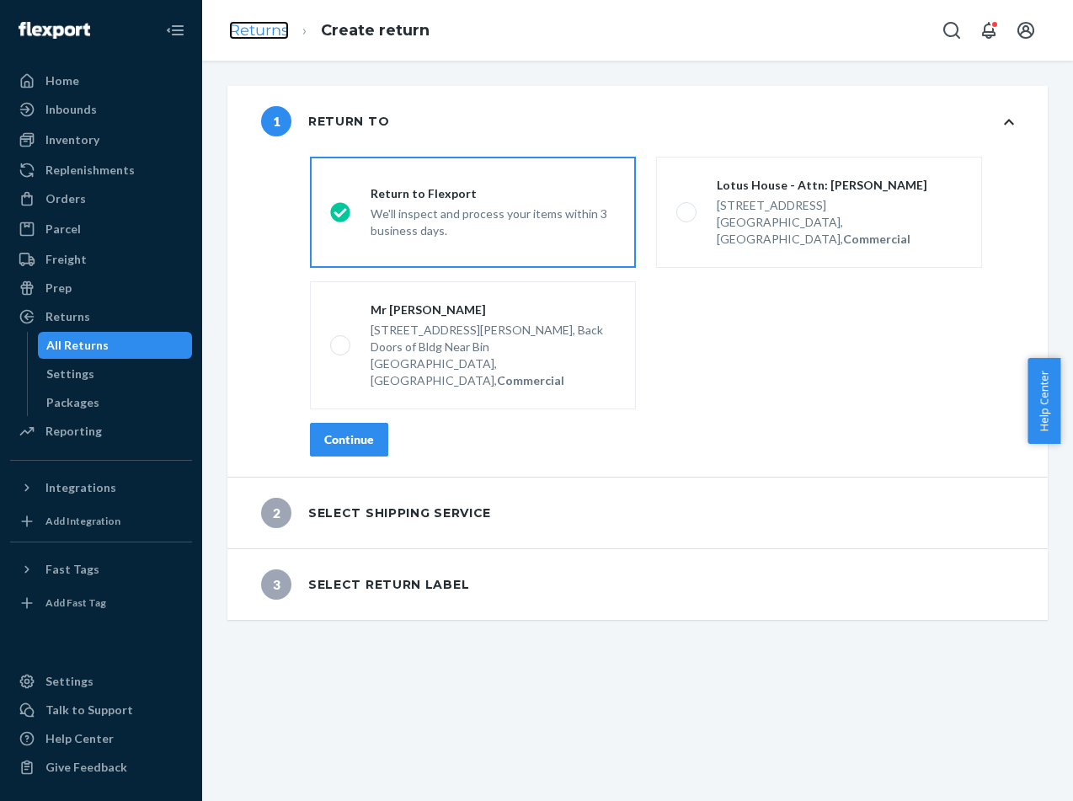
click at [277, 35] on link "Returns" at bounding box center [259, 30] width 60 height 19
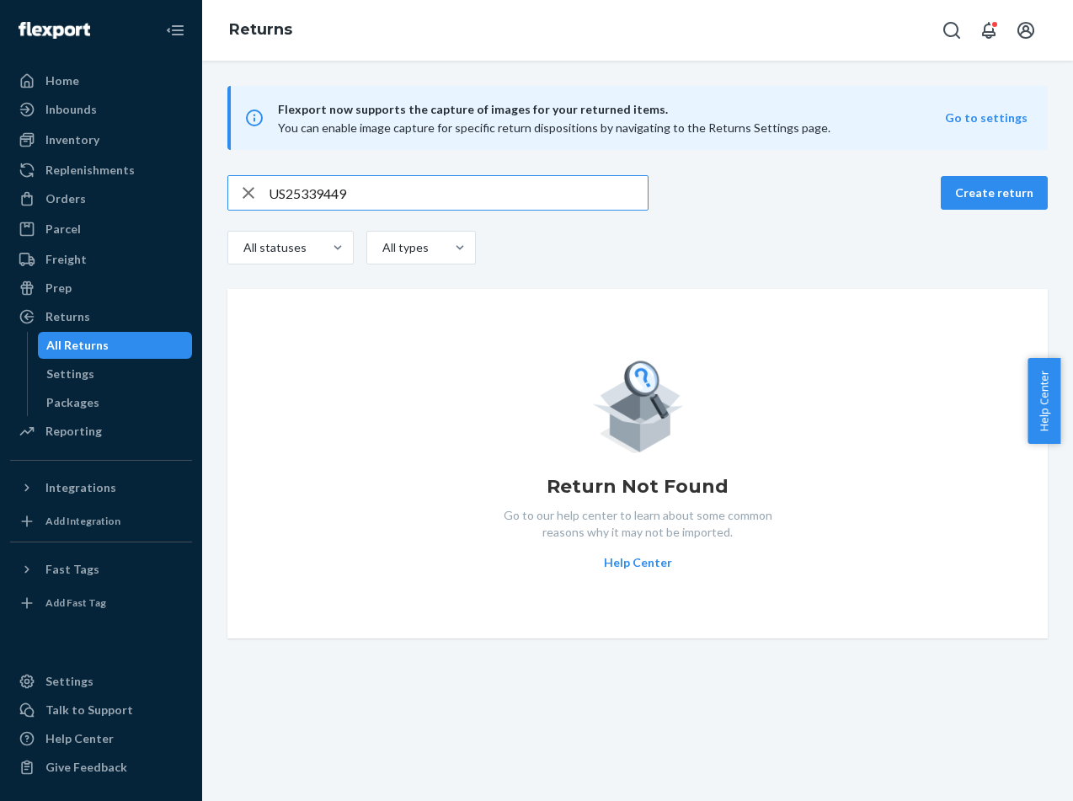
click at [431, 196] on input "US25339449" at bounding box center [458, 193] width 379 height 34
paste input "#US25353987"
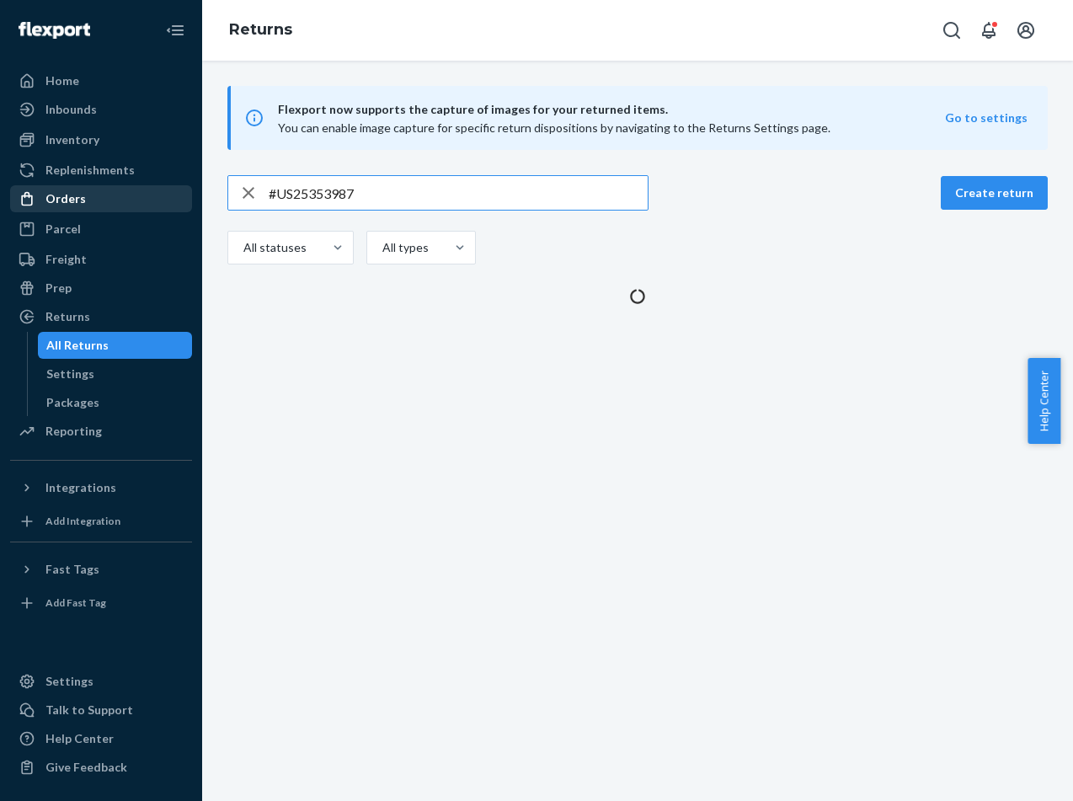
type input "#US25353987"
click at [62, 199] on div "Orders" at bounding box center [66, 198] width 40 height 17
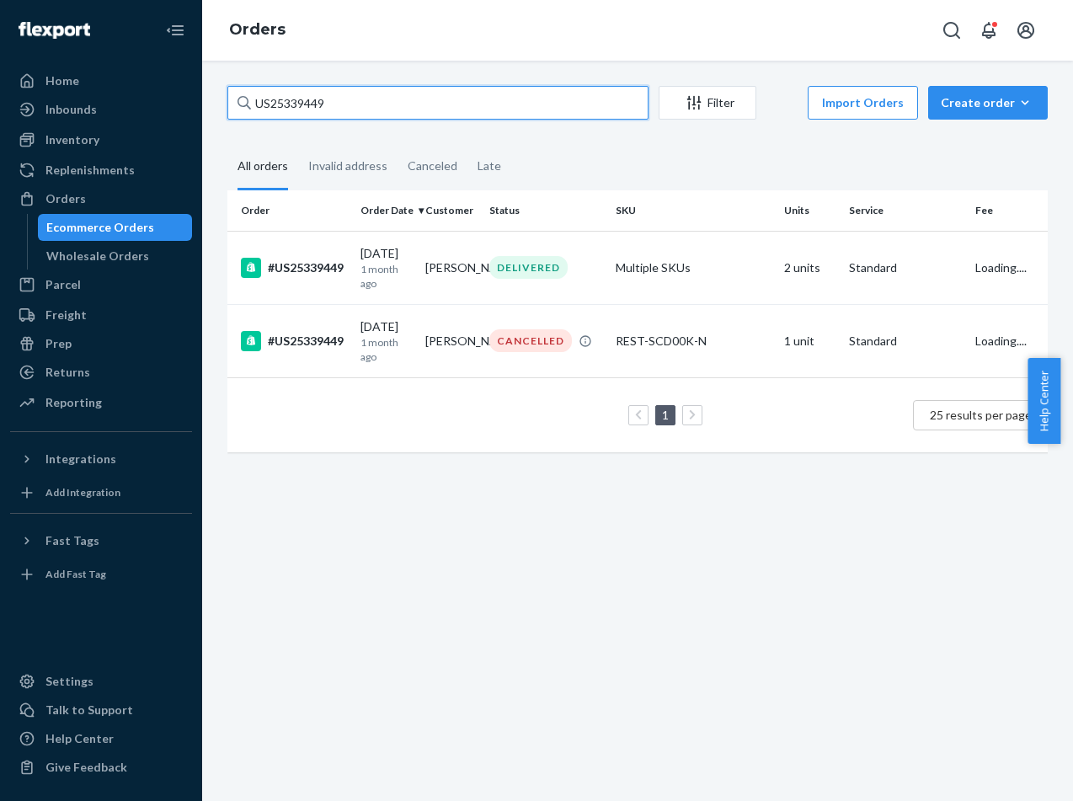
click at [404, 110] on input "US25339449" at bounding box center [438, 103] width 421 height 34
paste input "#US25353987"
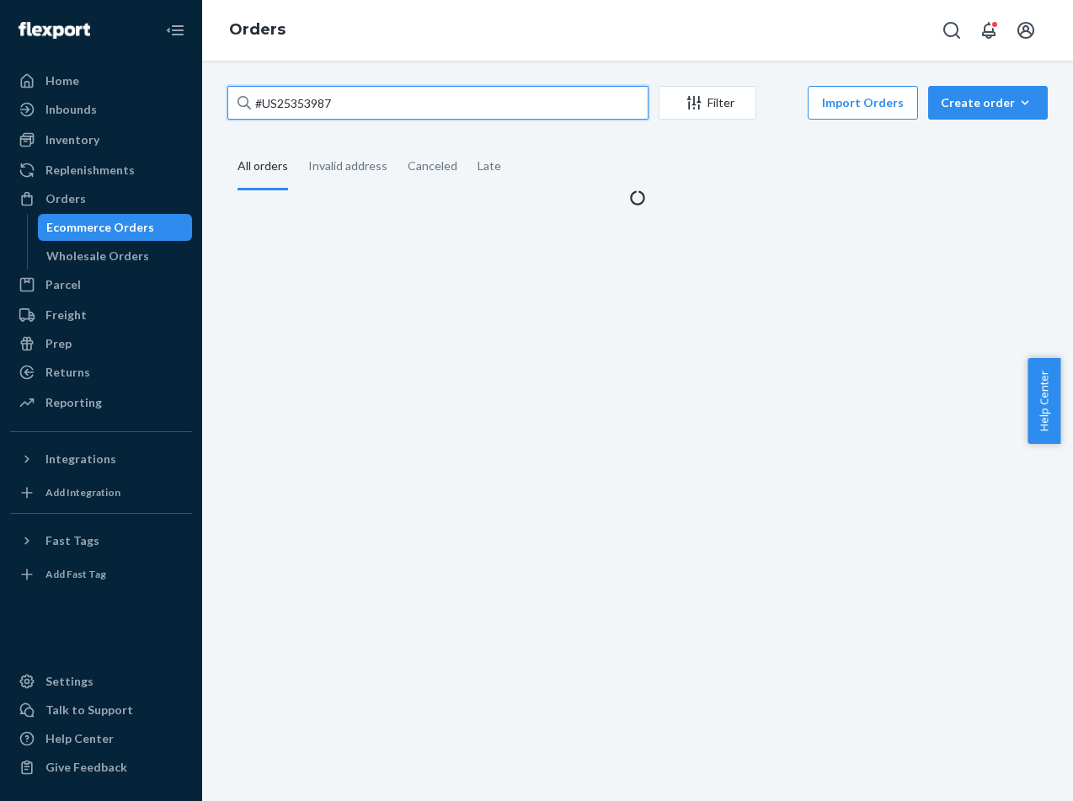
type input "#US25353987"
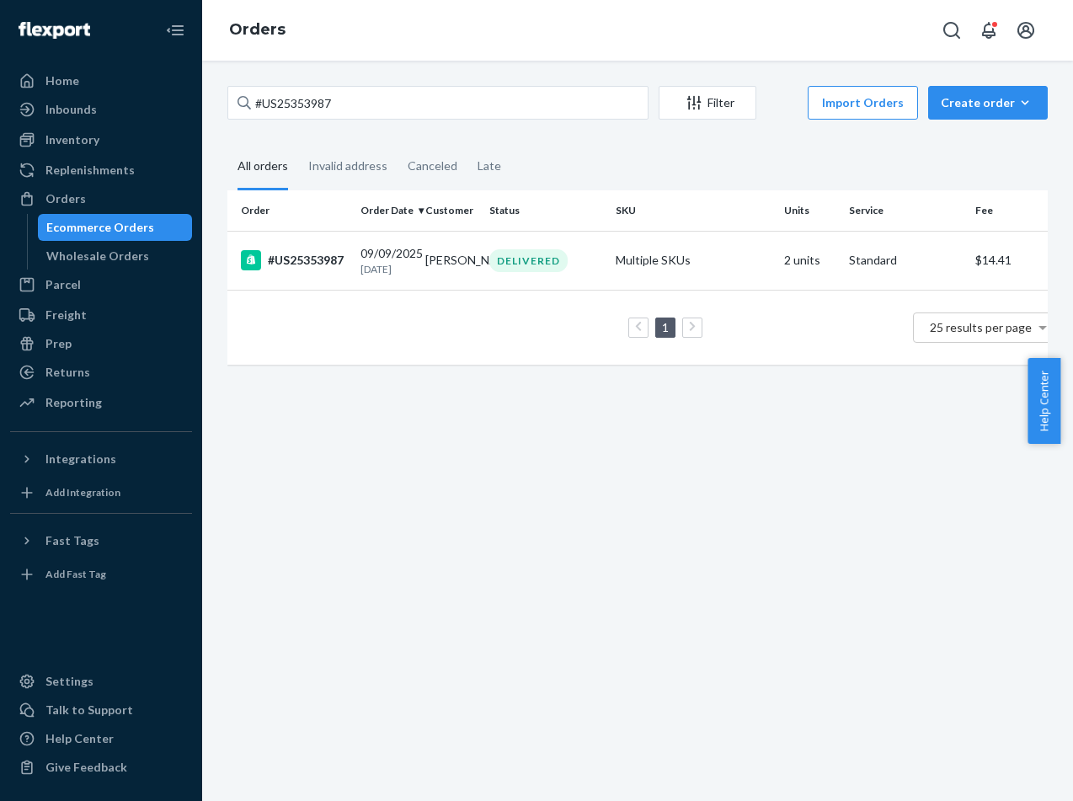
click at [322, 305] on td "1 25 results per page" at bounding box center [649, 327] width 843 height 75
click at [319, 290] on td "#US25353987" at bounding box center [291, 260] width 126 height 59
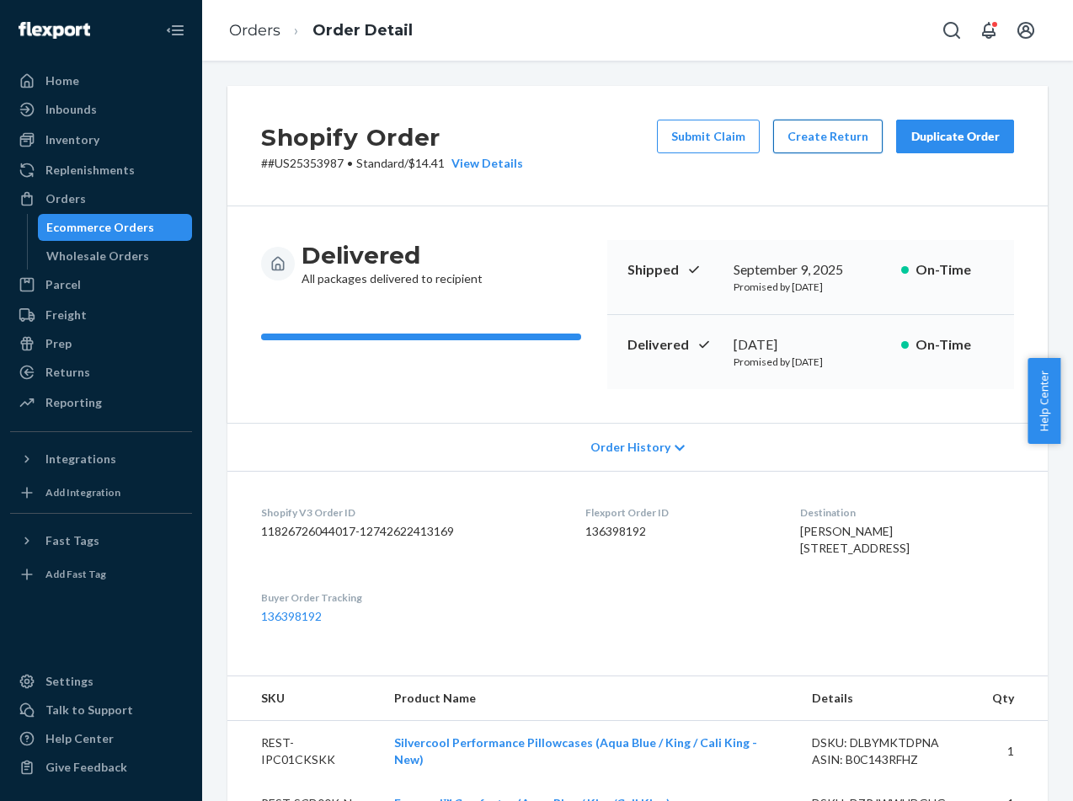
click at [843, 137] on button "Create Return" at bounding box center [829, 137] width 110 height 34
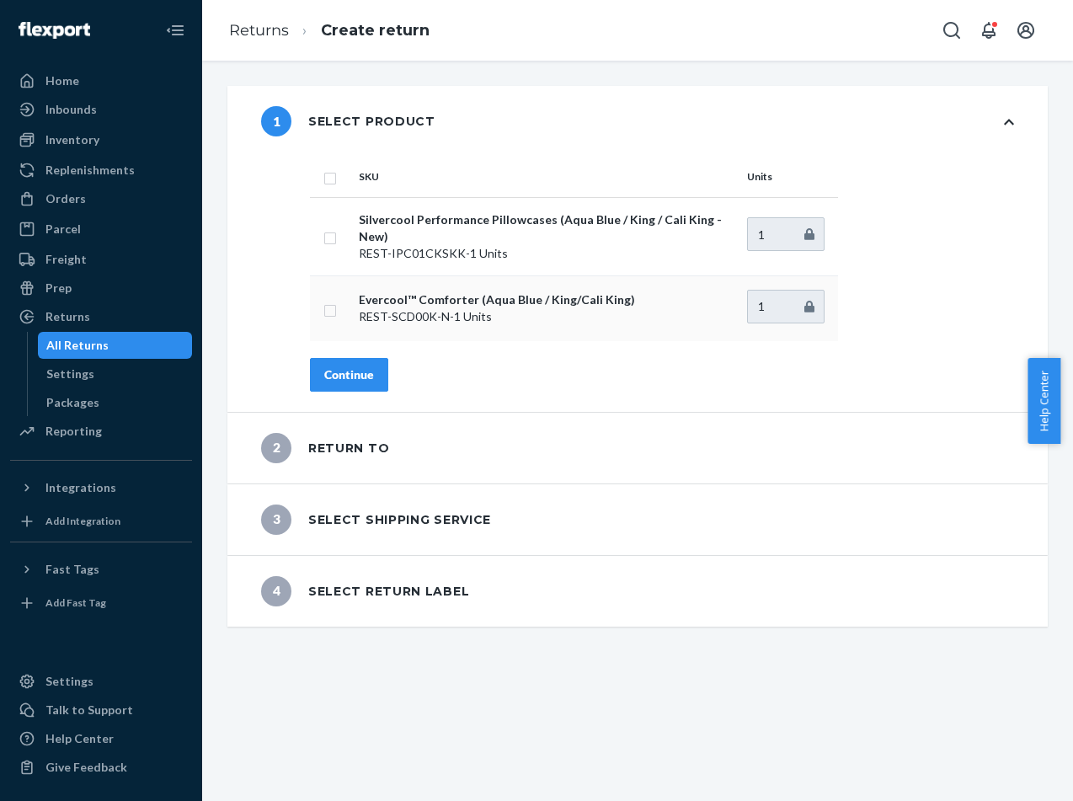
click at [323, 318] on td at bounding box center [331, 309] width 42 height 66
click at [327, 318] on td at bounding box center [331, 309] width 42 height 66
drag, startPoint x: 329, startPoint y: 313, endPoint x: 335, endPoint y: 329, distance: 16.6
click at [329, 313] on input "checkbox" at bounding box center [330, 309] width 13 height 18
checkbox input "true"
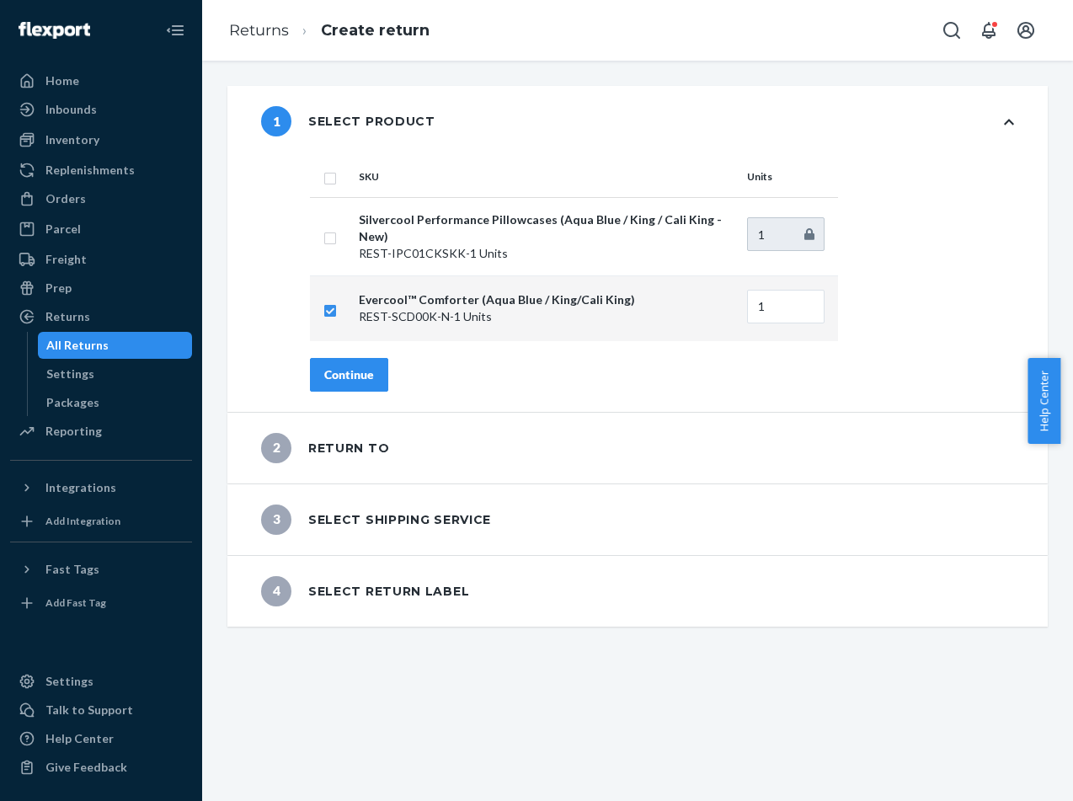
click at [356, 378] on div "Continue" at bounding box center [349, 375] width 50 height 17
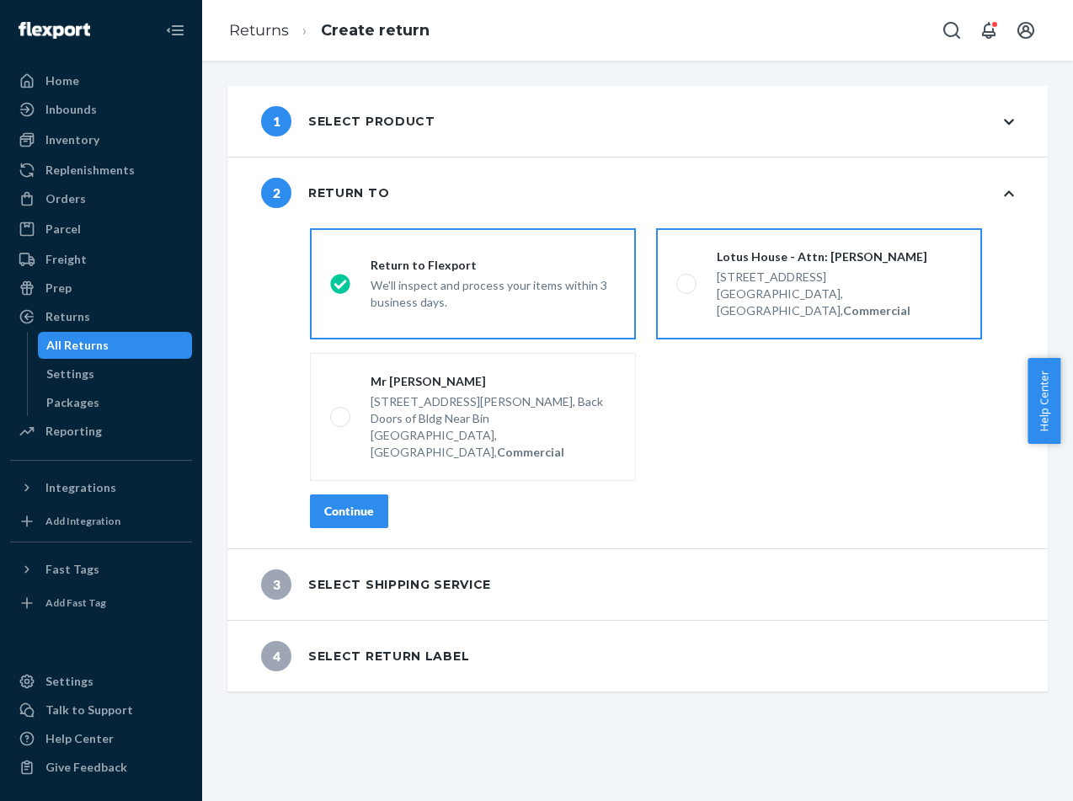
click at [720, 293] on div "Miami, FL 33136, US, Commercial" at bounding box center [839, 303] width 245 height 34
click at [688, 290] on input "Lotus House - Attn: Victoria Varela 217 NW 15th St, Miami, FL 33136, US, Commer…" at bounding box center [682, 284] width 11 height 11
radio input "true"
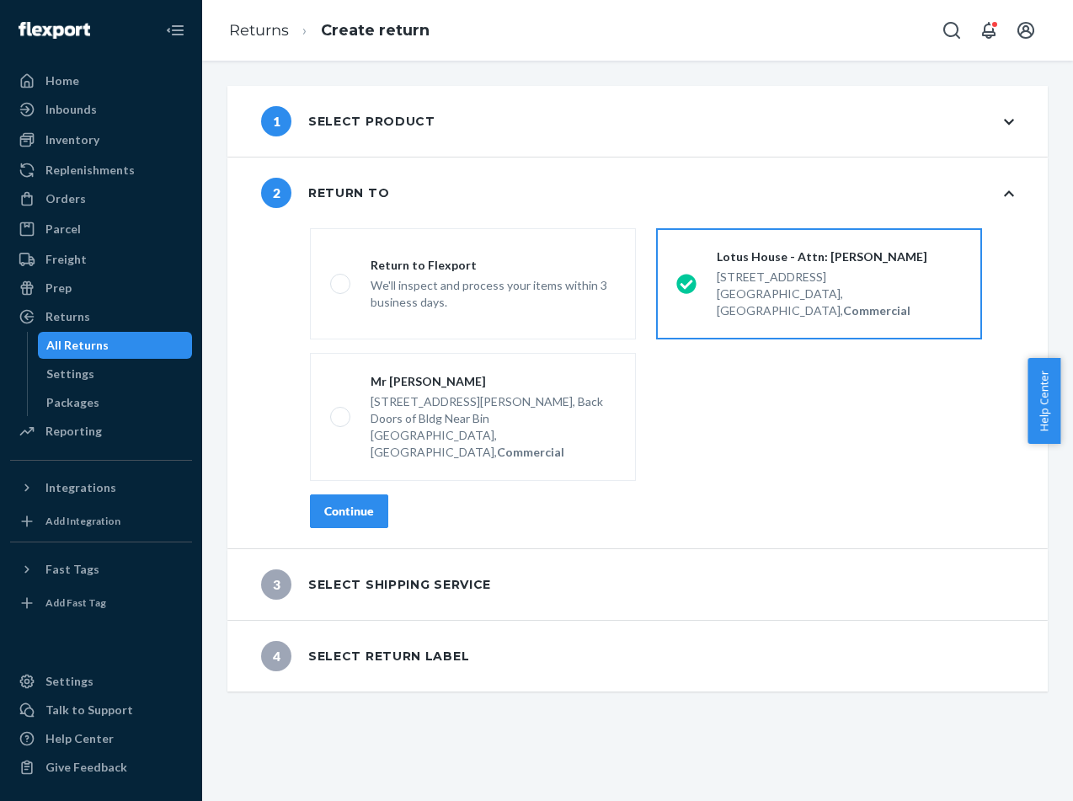
click at [389, 495] on div "Continue" at bounding box center [662, 512] width 704 height 34
click at [356, 503] on div "Continue" at bounding box center [349, 511] width 50 height 17
